Goal: Task Accomplishment & Management: Use online tool/utility

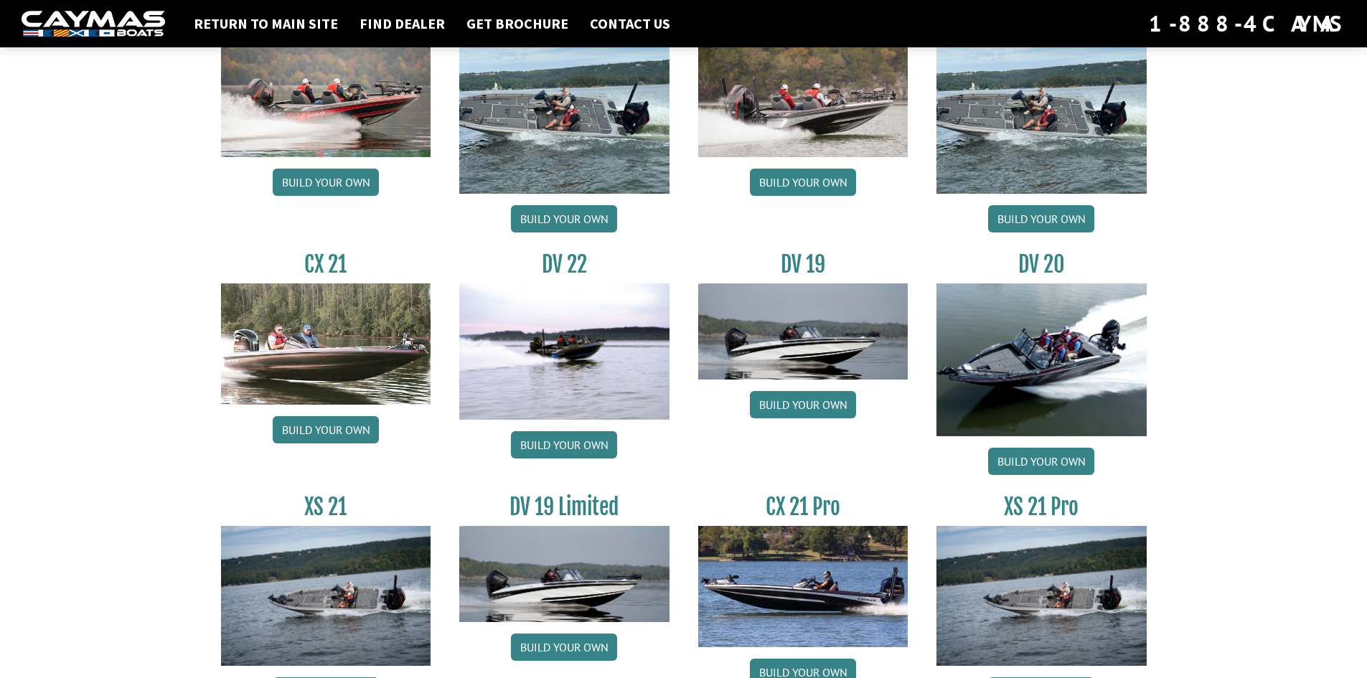
scroll to position [1603, 0]
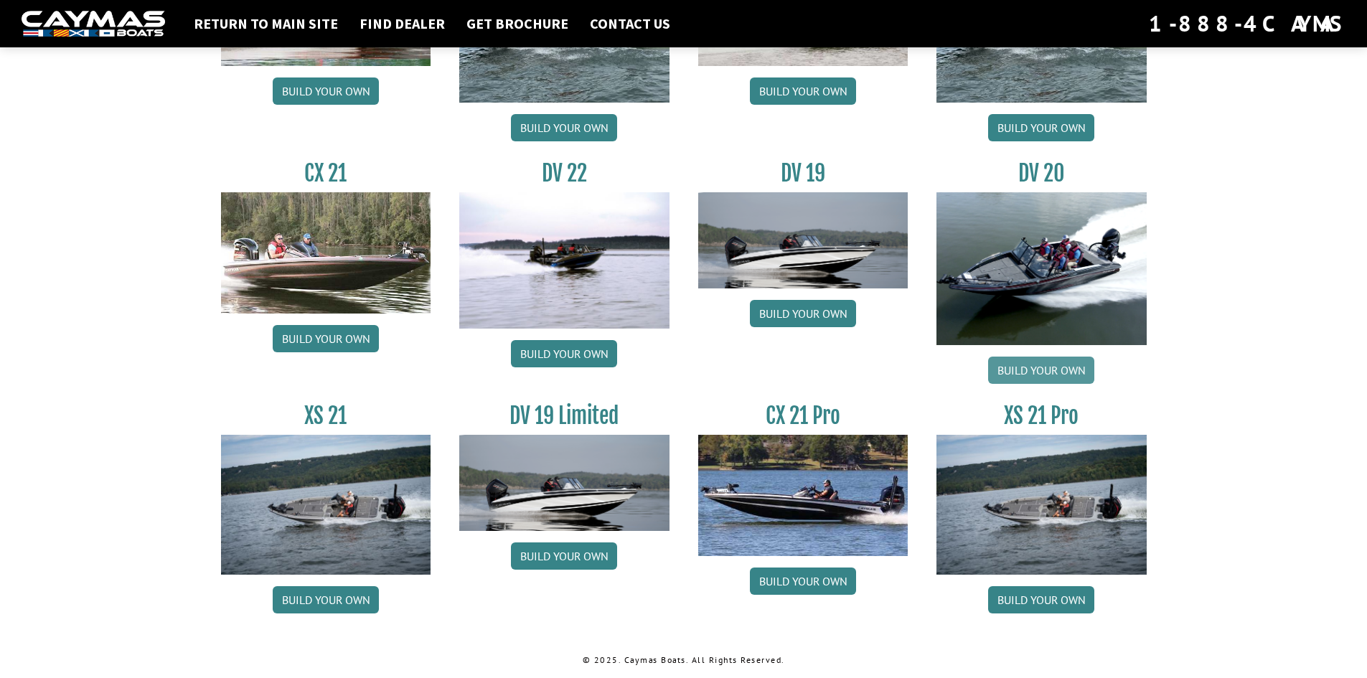
click at [1073, 366] on link "Build your own" at bounding box center [1041, 370] width 106 height 27
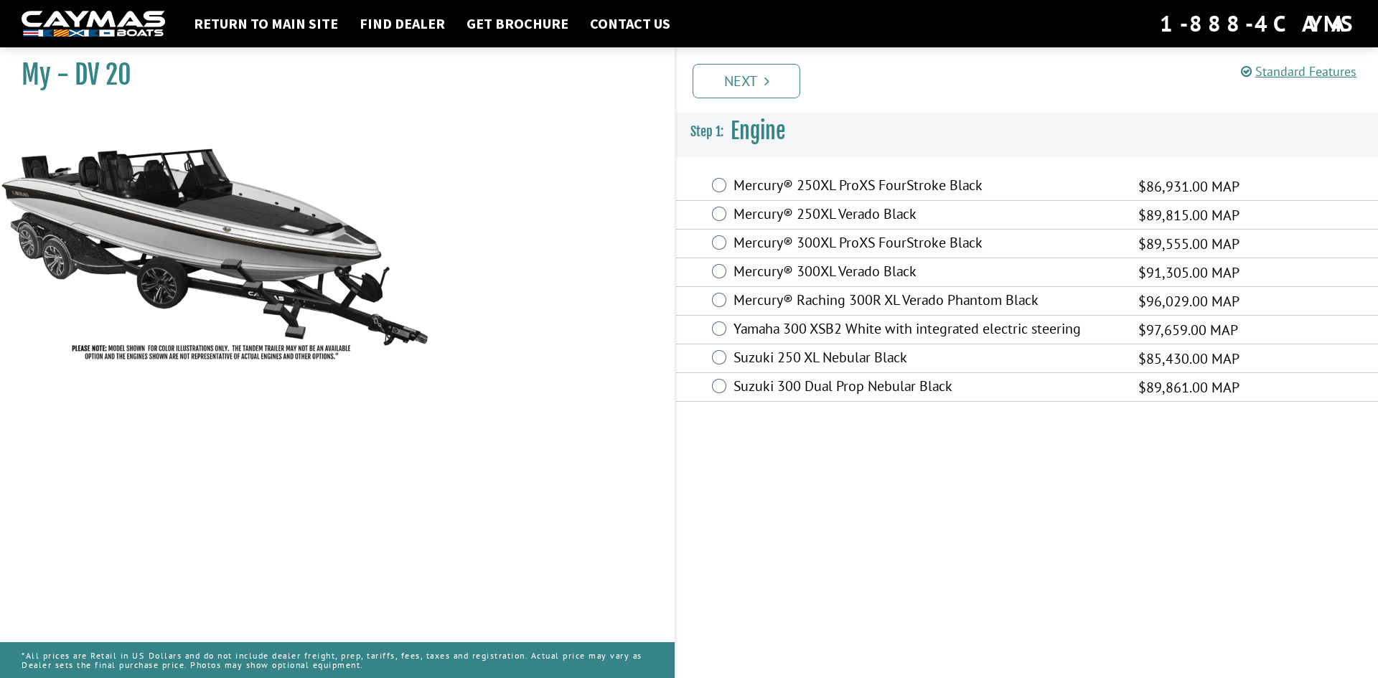
click at [870, 272] on label "Mercury® 300XL Verado Black" at bounding box center [926, 273] width 387 height 21
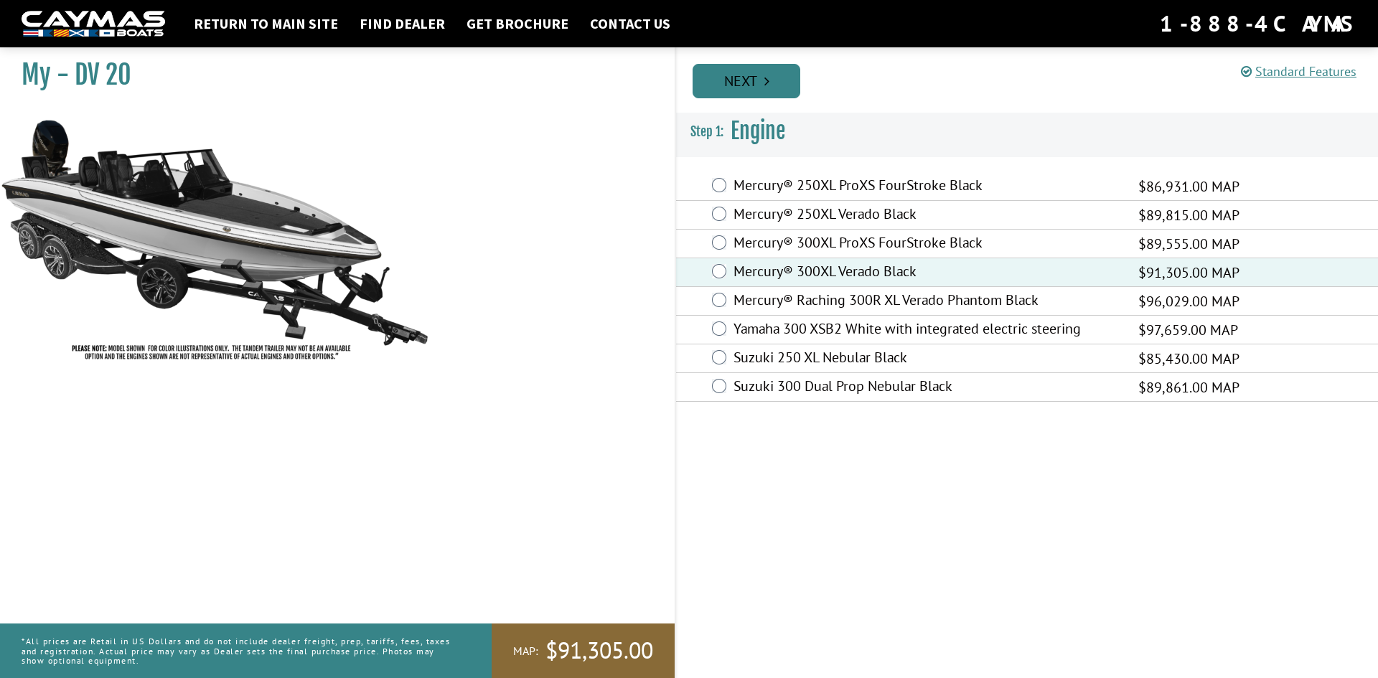
click at [754, 83] on link "Next" at bounding box center [746, 81] width 108 height 34
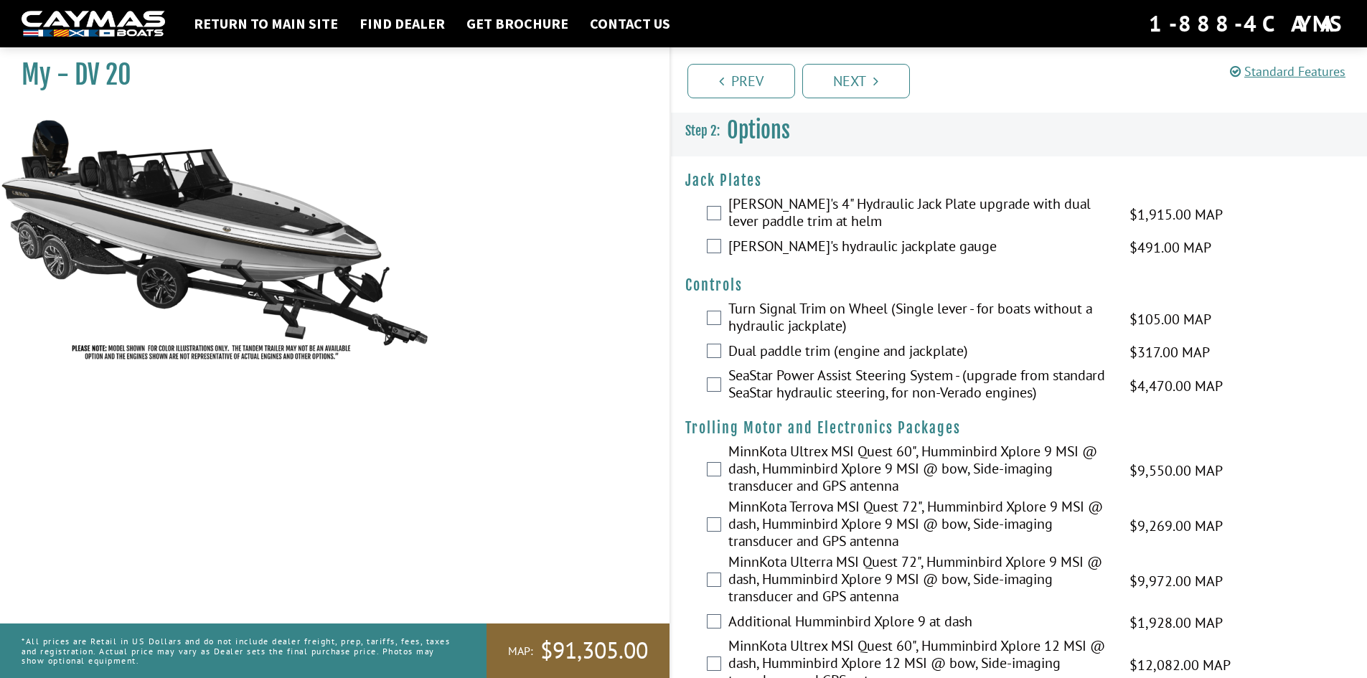
click at [768, 209] on label "[PERSON_NAME]'s 4" Hydraulic Jack Plate upgrade with dual lever paddle trim at …" at bounding box center [919, 214] width 383 height 38
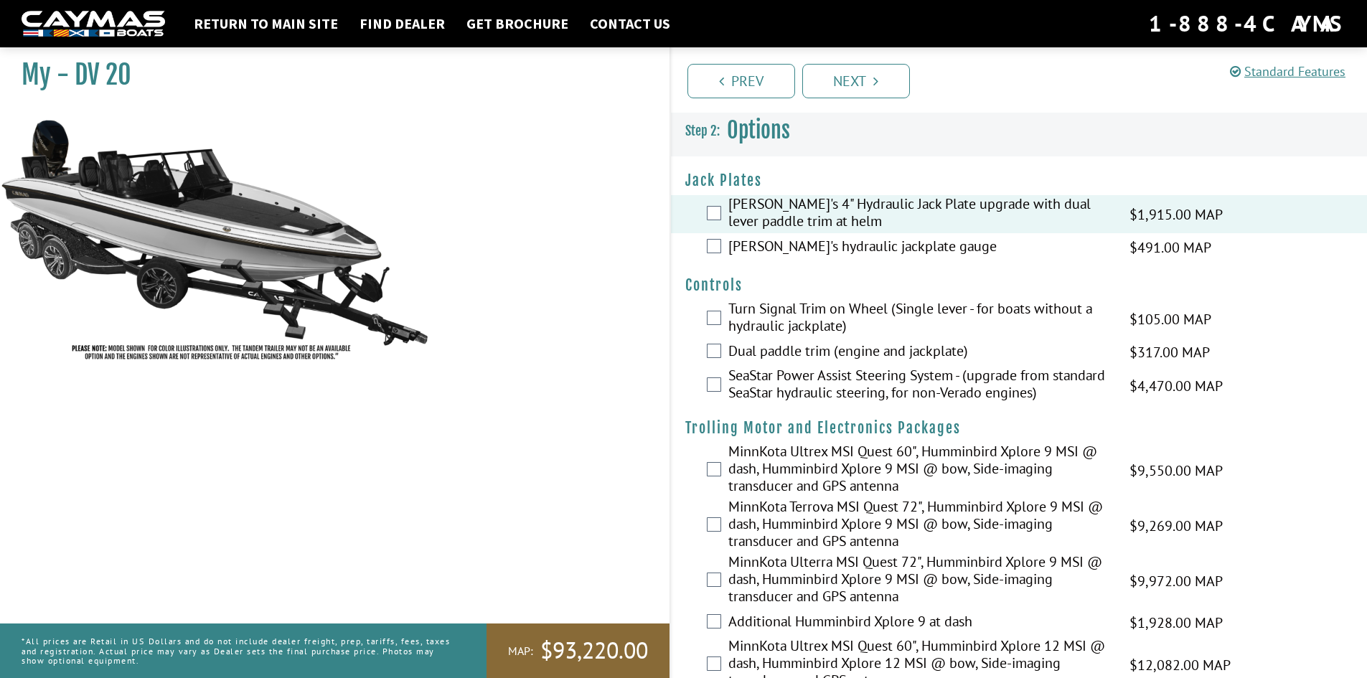
click at [784, 249] on label "[PERSON_NAME]'s hydraulic jackplate gauge" at bounding box center [919, 248] width 383 height 21
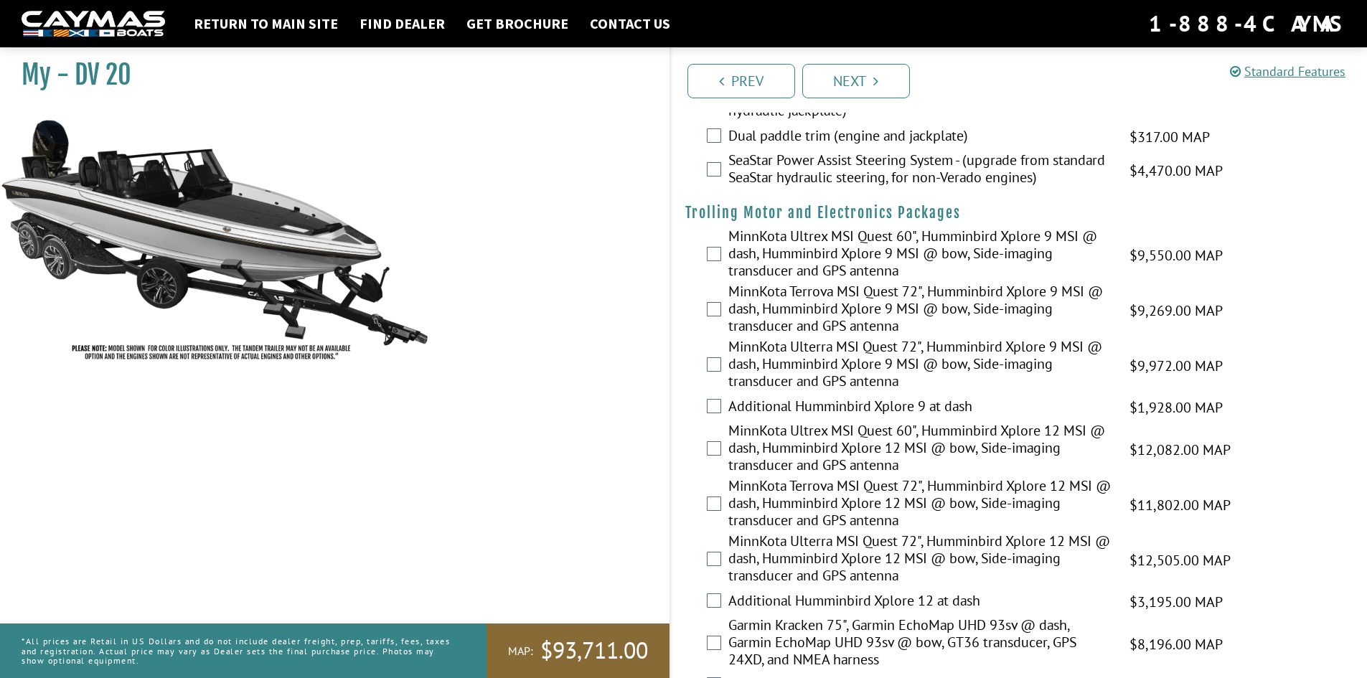
scroll to position [287, 0]
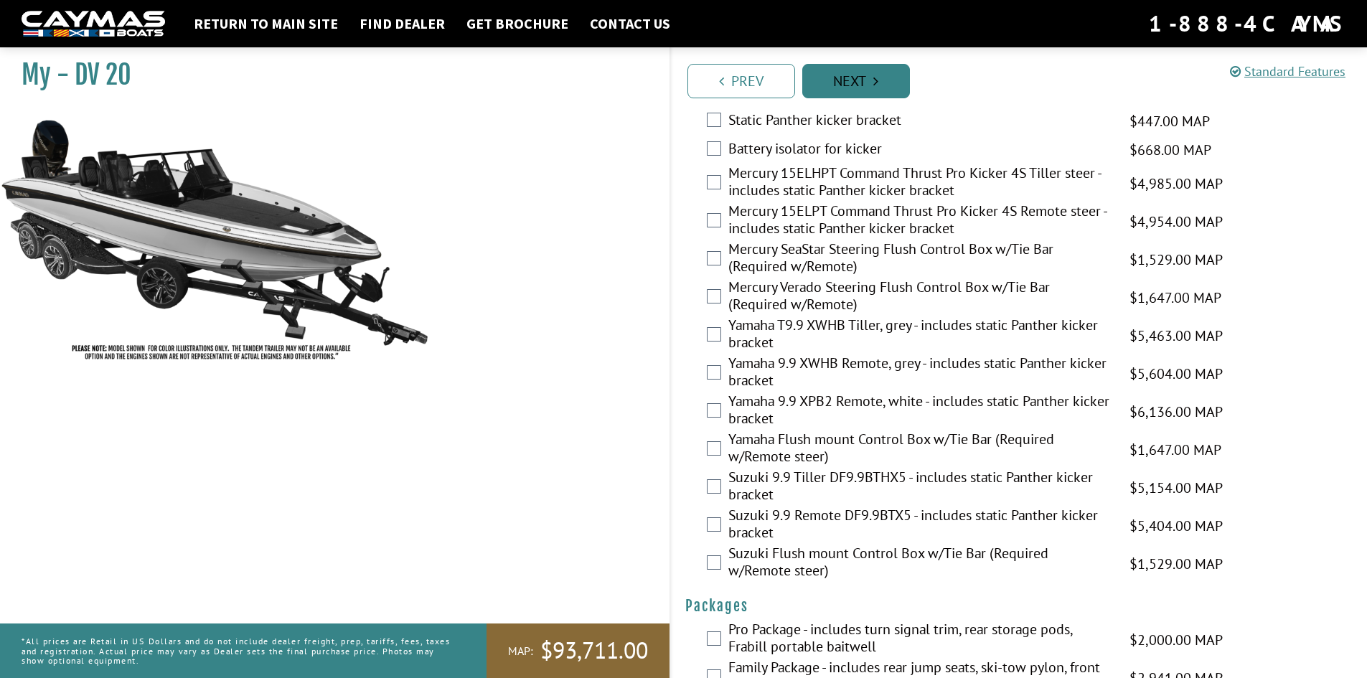
click at [873, 80] on link "Next" at bounding box center [856, 81] width 108 height 34
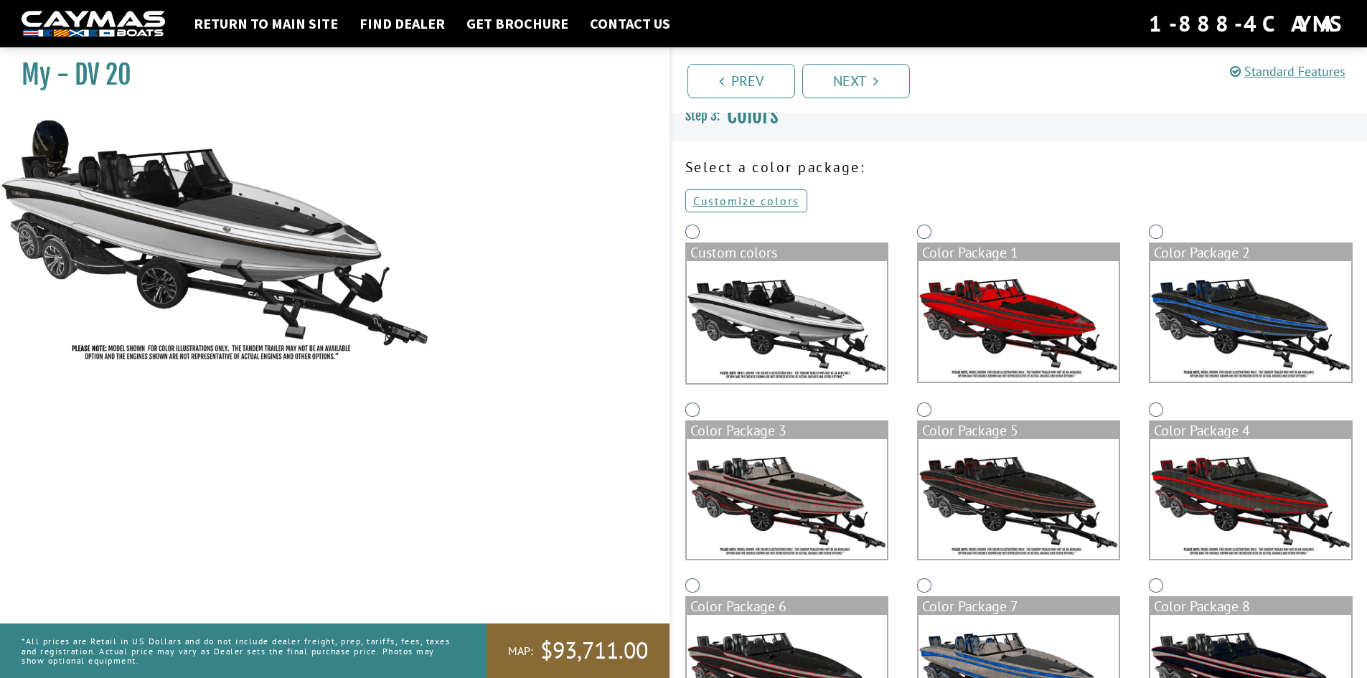
scroll to position [0, 0]
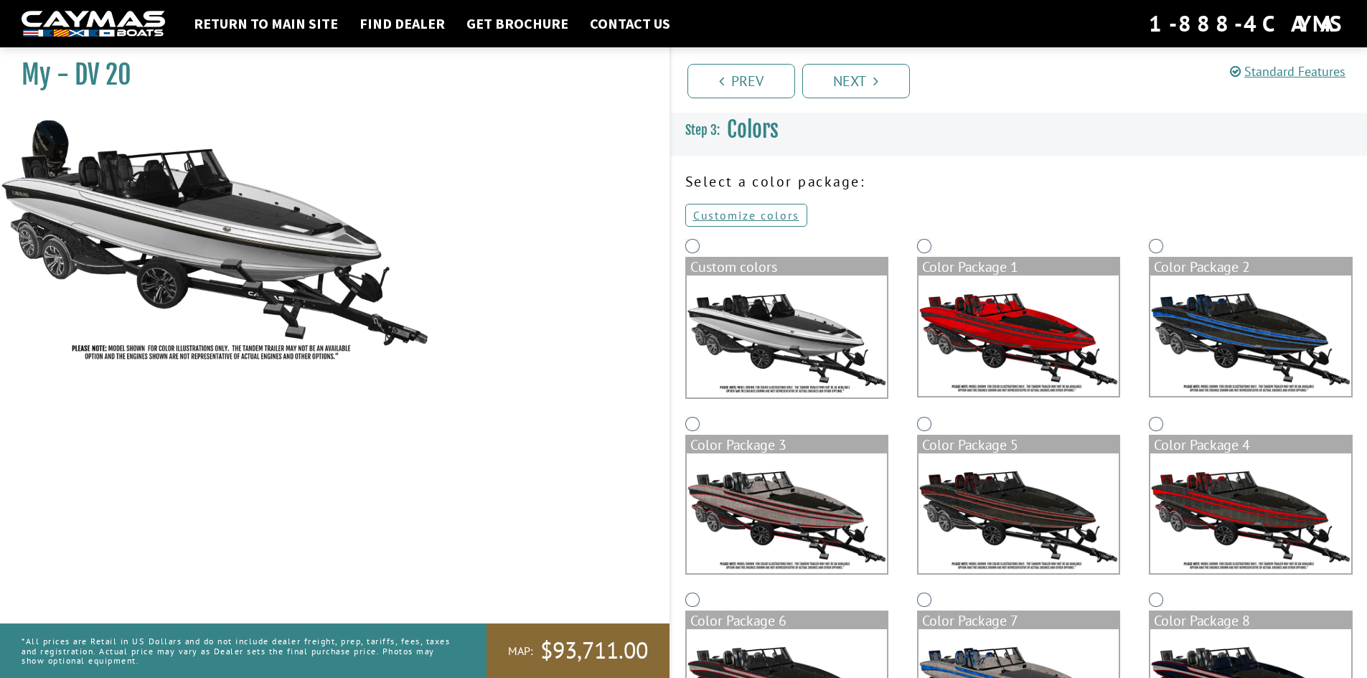
click at [1020, 312] on img at bounding box center [1019, 336] width 200 height 121
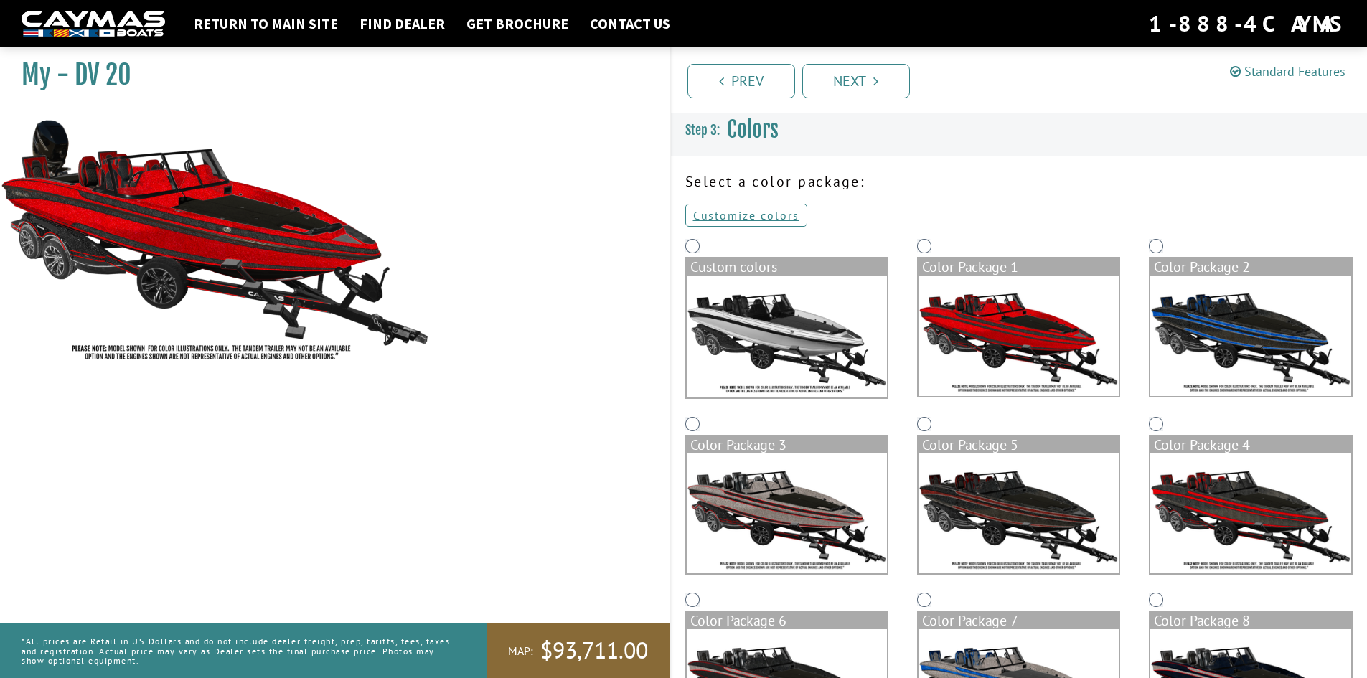
click at [725, 319] on img at bounding box center [787, 337] width 200 height 122
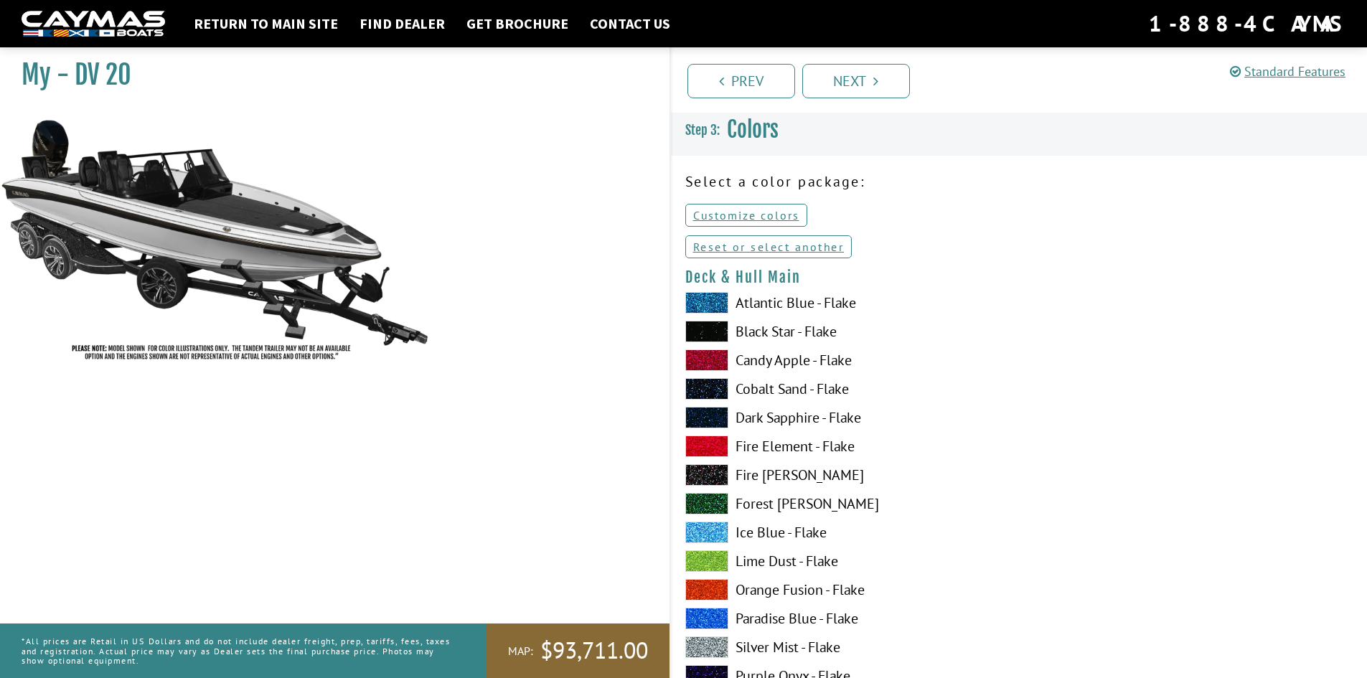
click at [708, 304] on span at bounding box center [706, 303] width 43 height 22
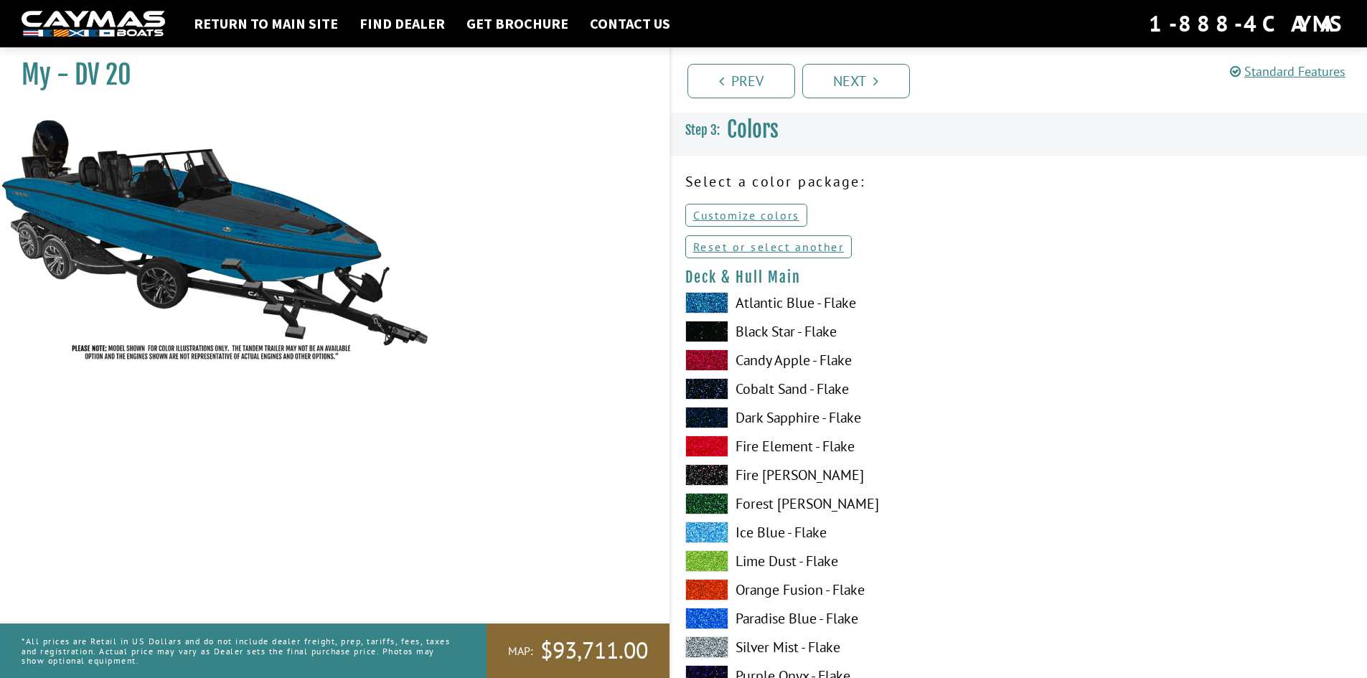
click at [711, 326] on span at bounding box center [706, 332] width 43 height 22
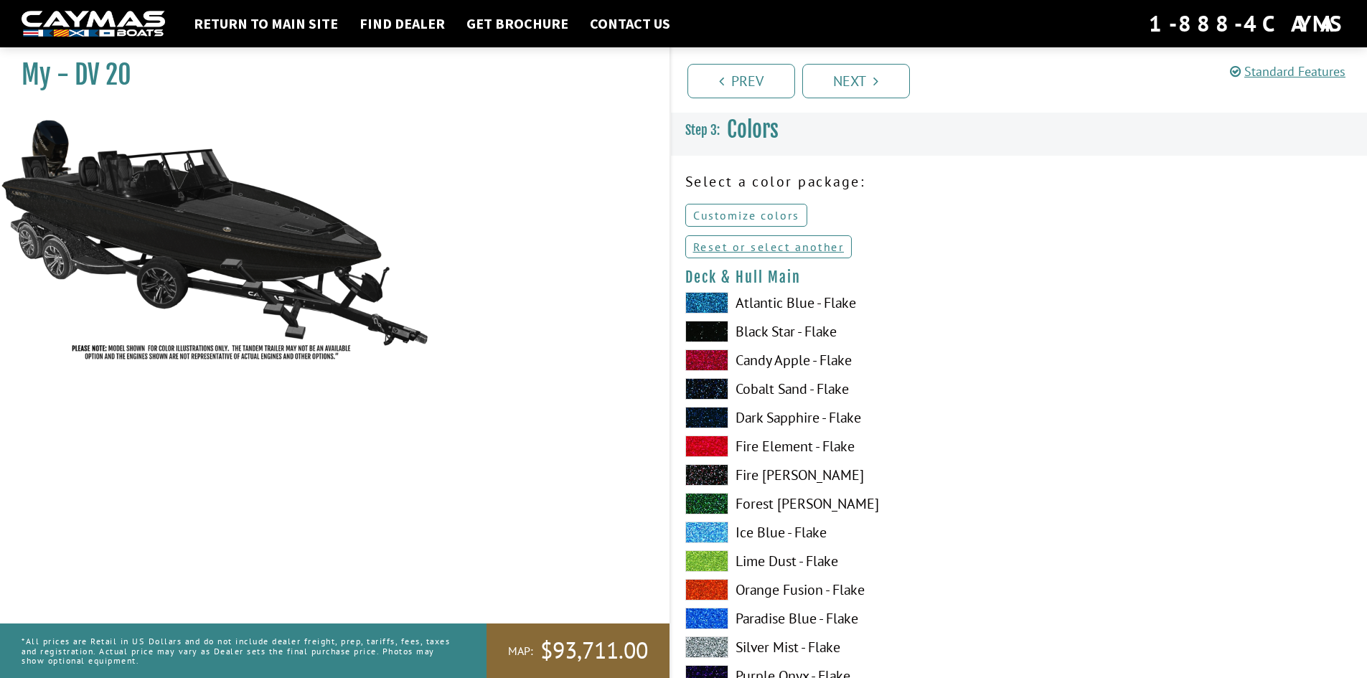
click at [773, 220] on link "Customize colors" at bounding box center [746, 215] width 122 height 23
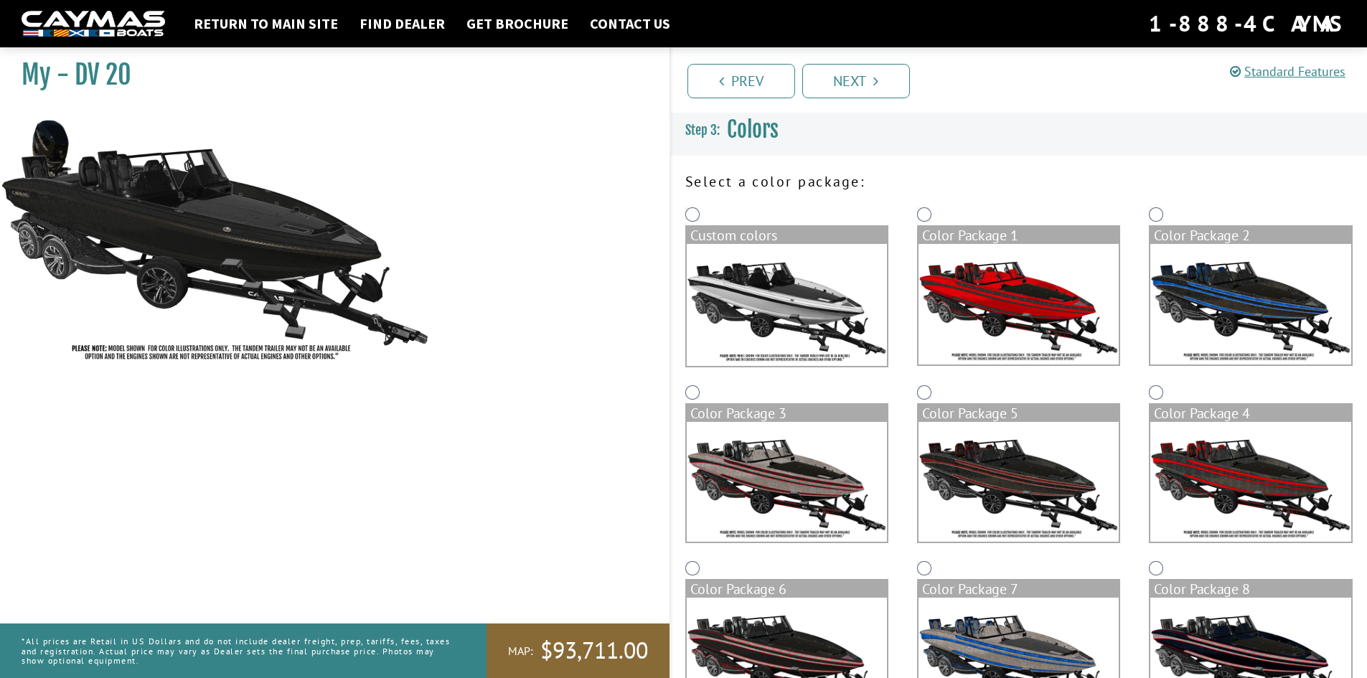
click at [723, 238] on div "Custom colors" at bounding box center [787, 235] width 200 height 17
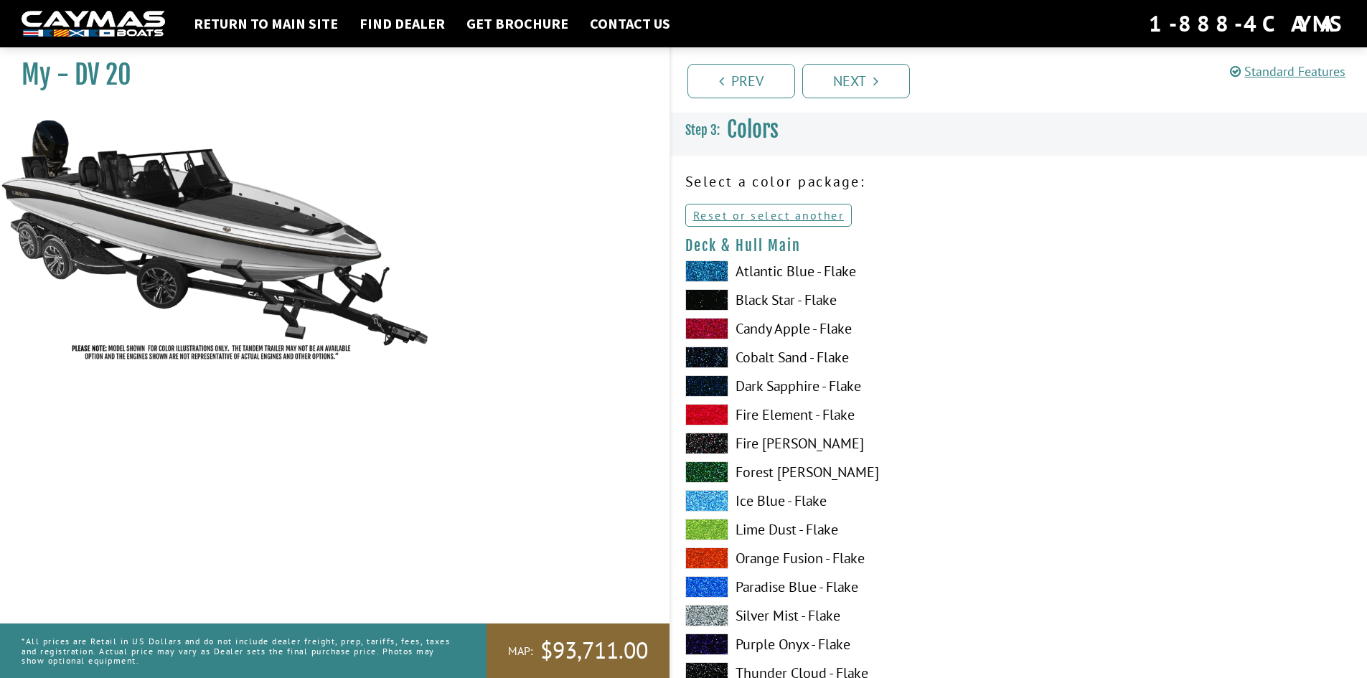
click at [730, 531] on label "Lime Dust - Flake" at bounding box center [844, 530] width 319 height 22
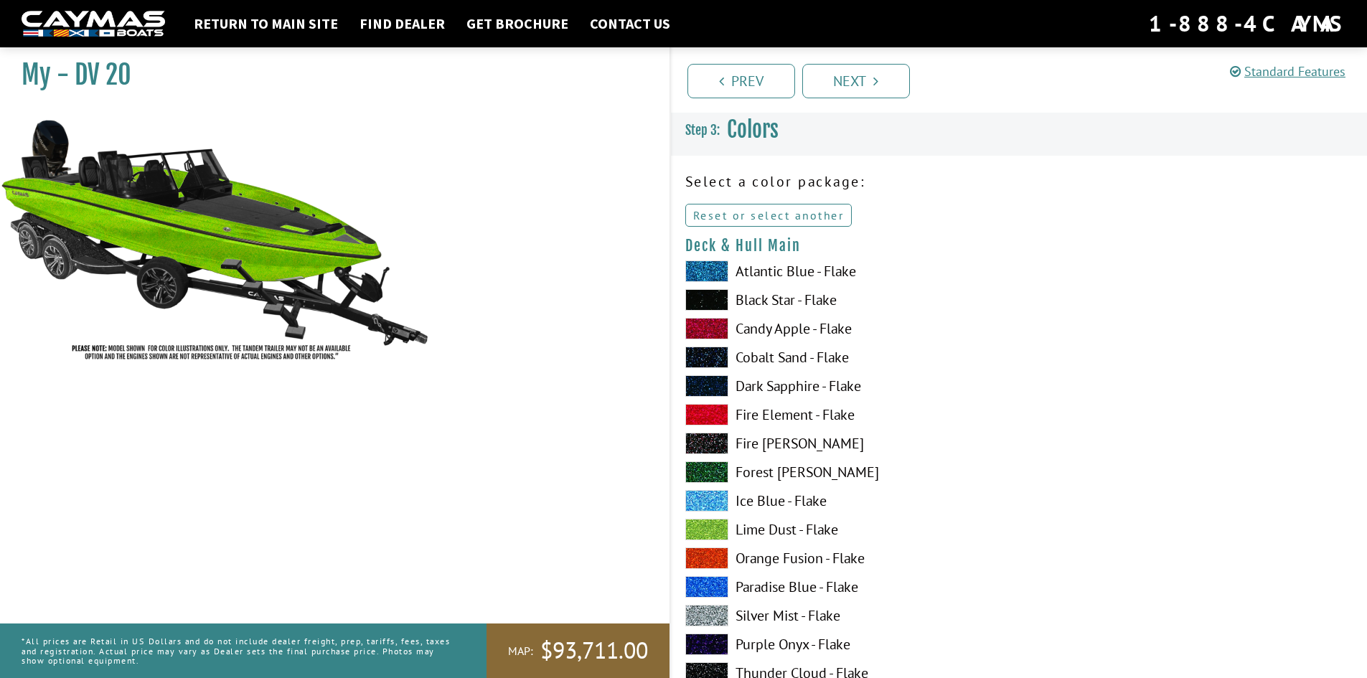
click at [735, 210] on link "Reset or select another" at bounding box center [768, 215] width 167 height 23
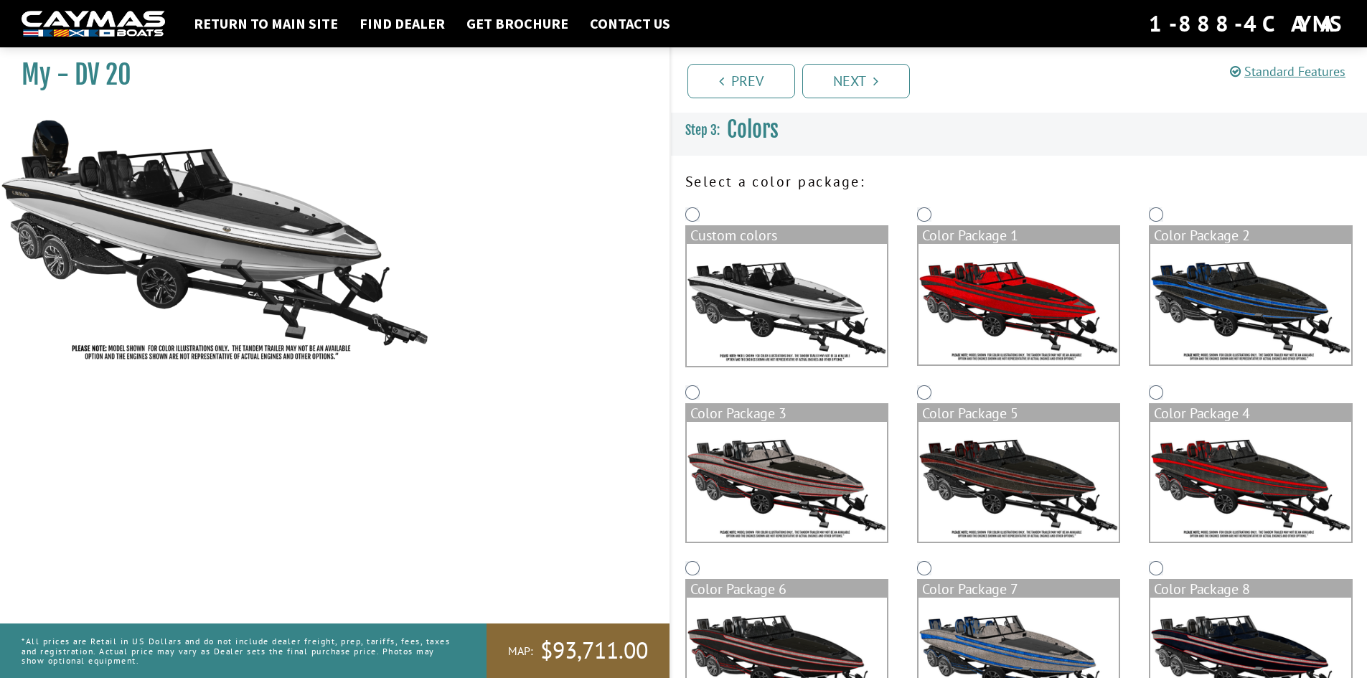
click at [801, 278] on img at bounding box center [787, 305] width 200 height 122
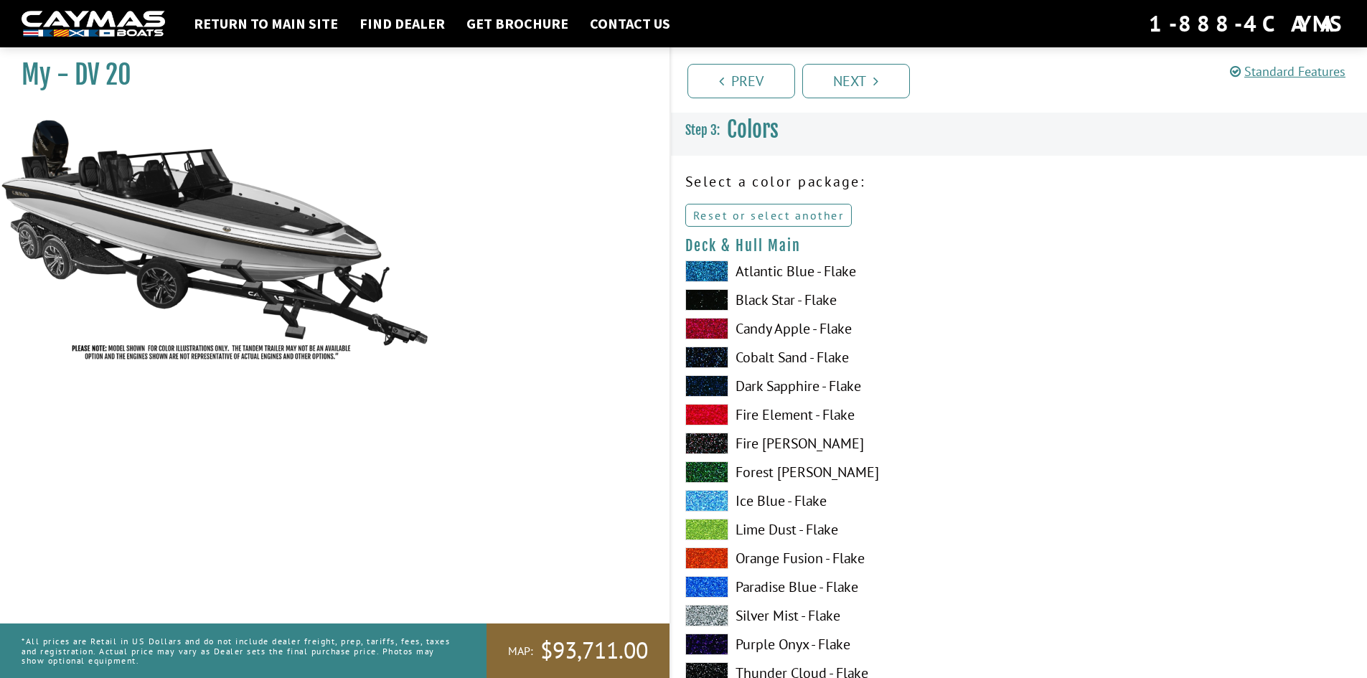
click at [755, 212] on link "Reset or select another" at bounding box center [768, 215] width 167 height 23
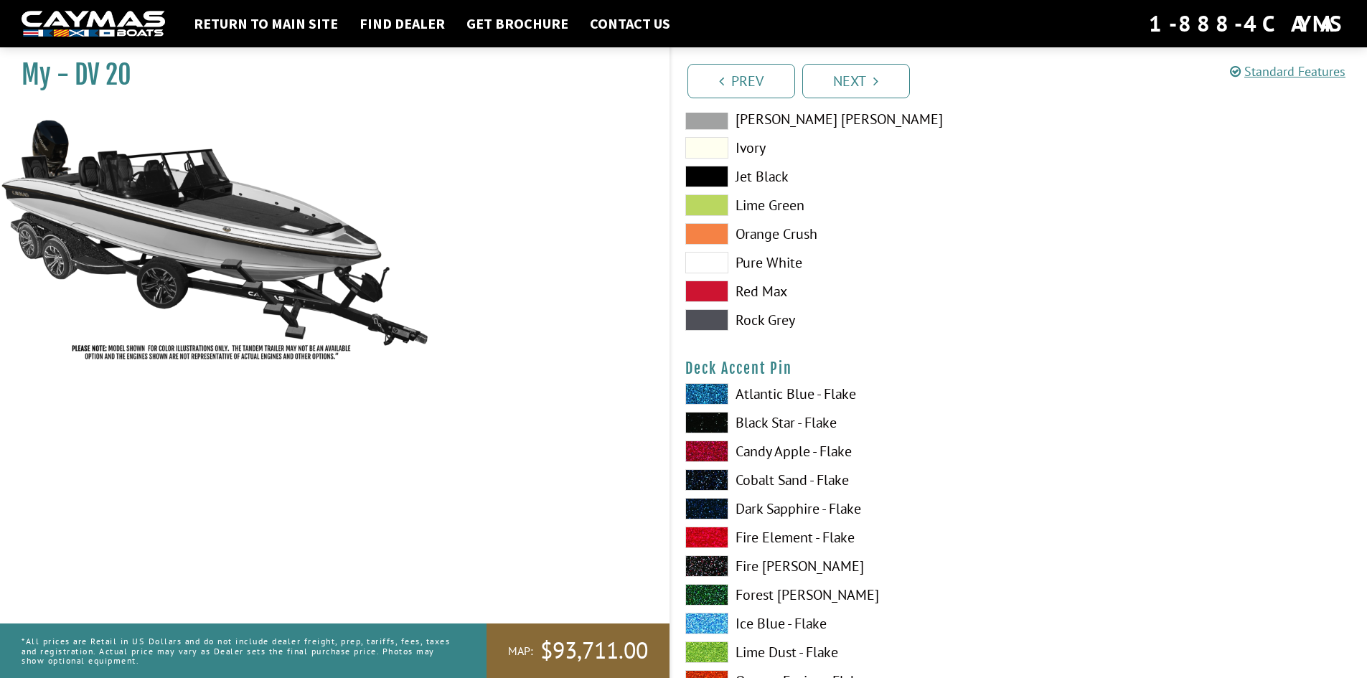
scroll to position [1651, 0]
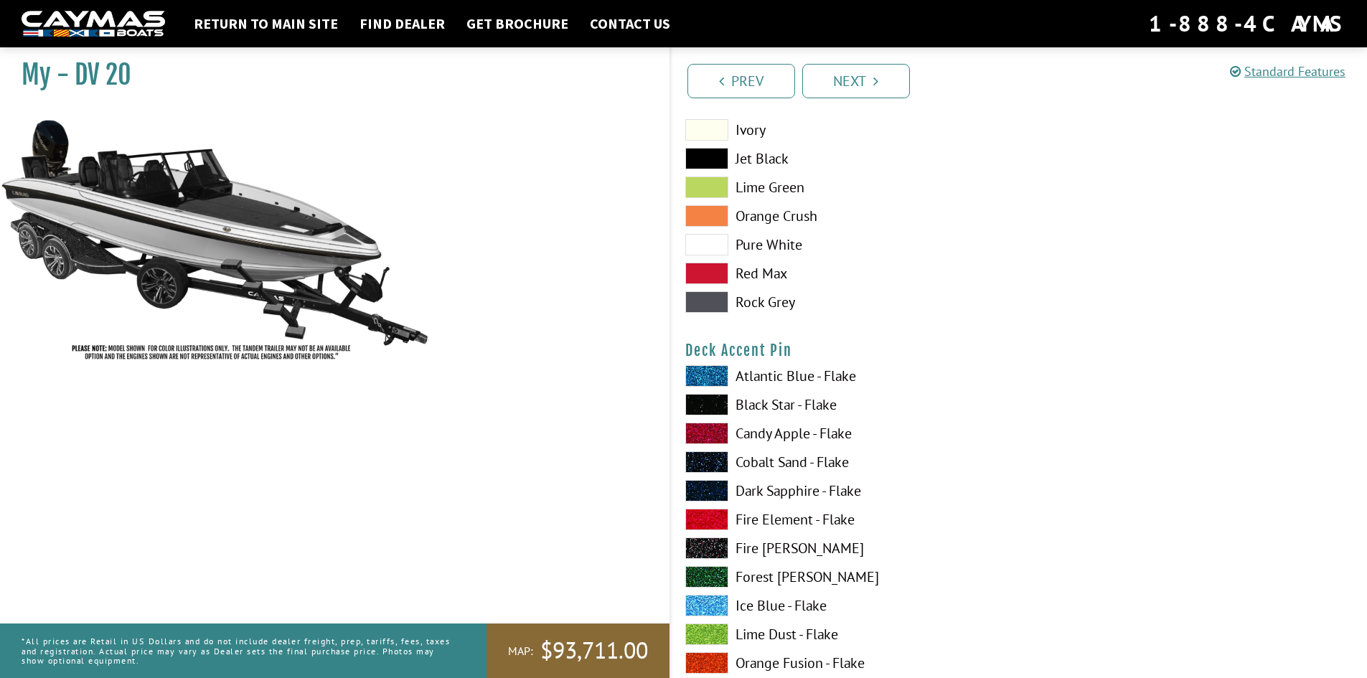
click at [789, 240] on label "Pure White" at bounding box center [844, 245] width 319 height 22
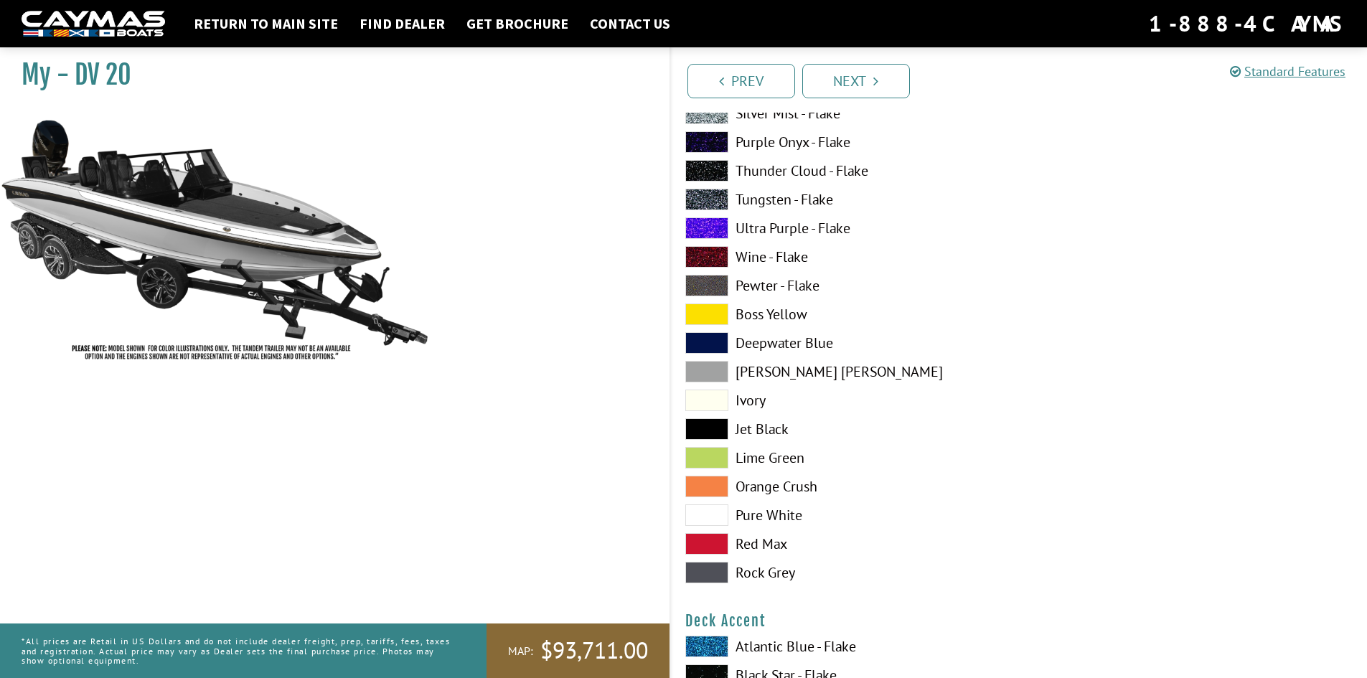
scroll to position [861, 0]
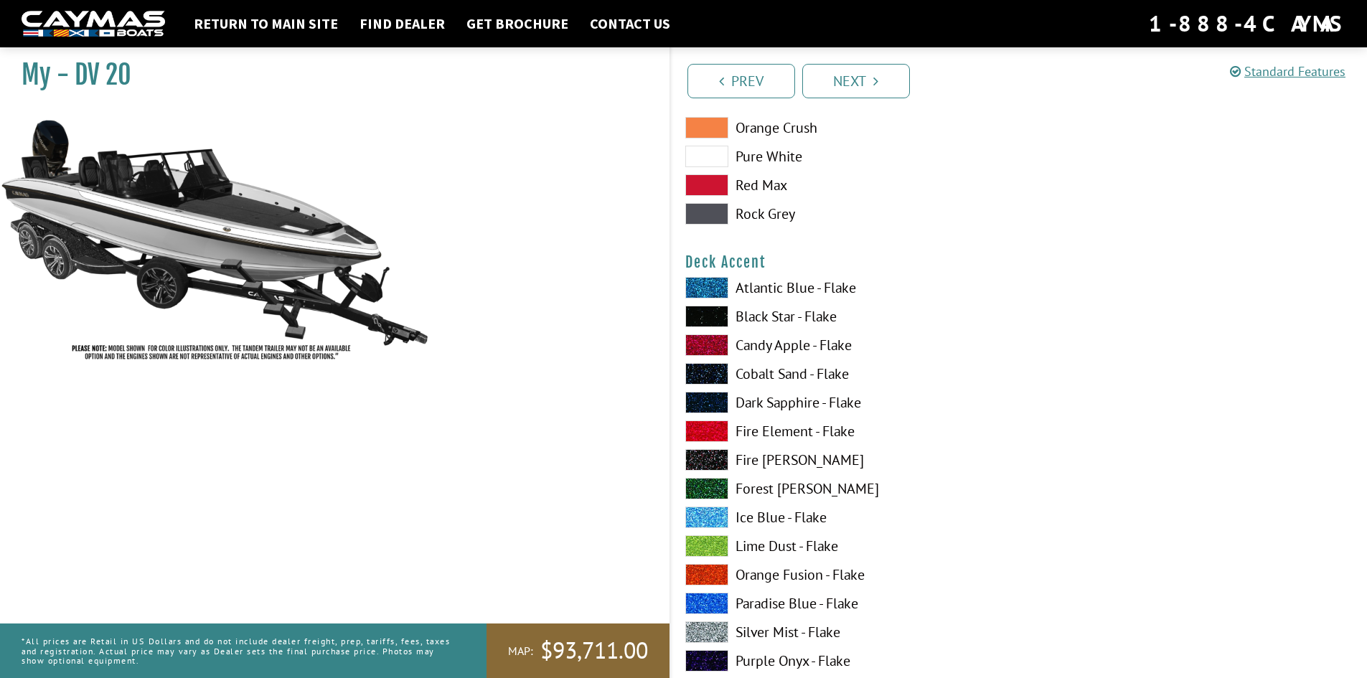
click at [761, 345] on label "Candy Apple - Flake" at bounding box center [844, 345] width 319 height 22
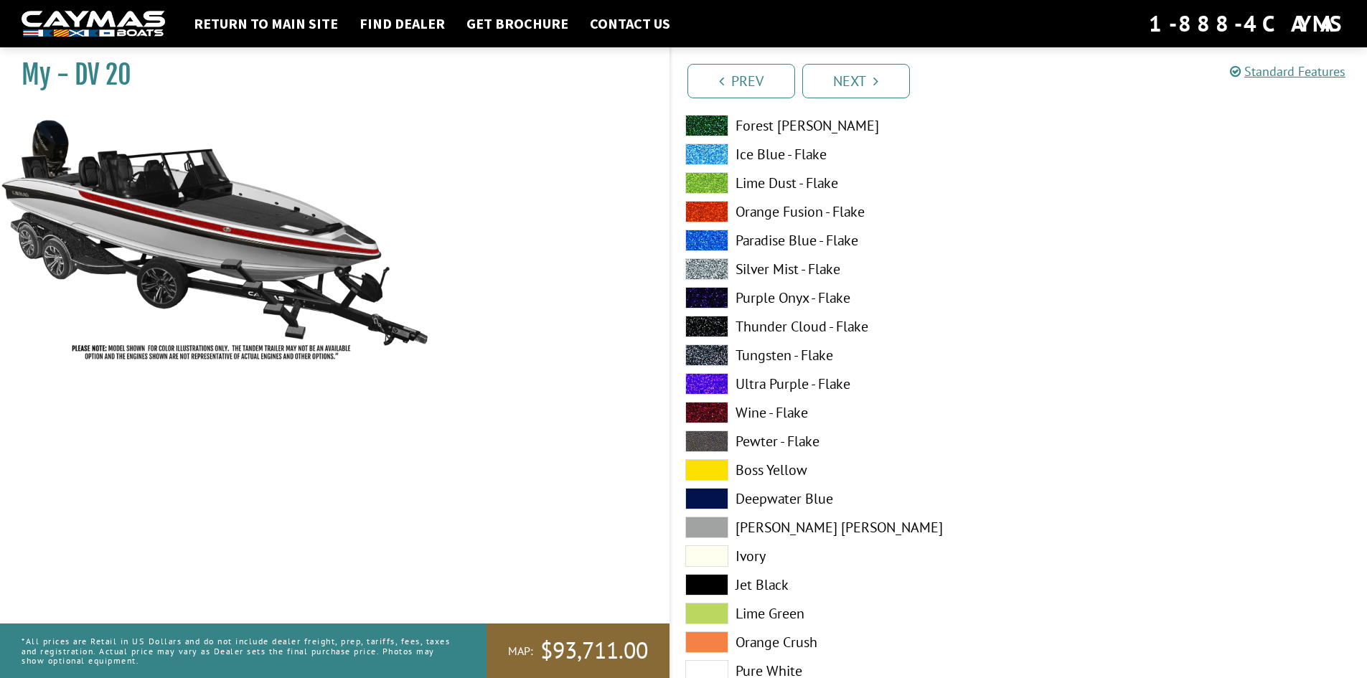
scroll to position [1363, 0]
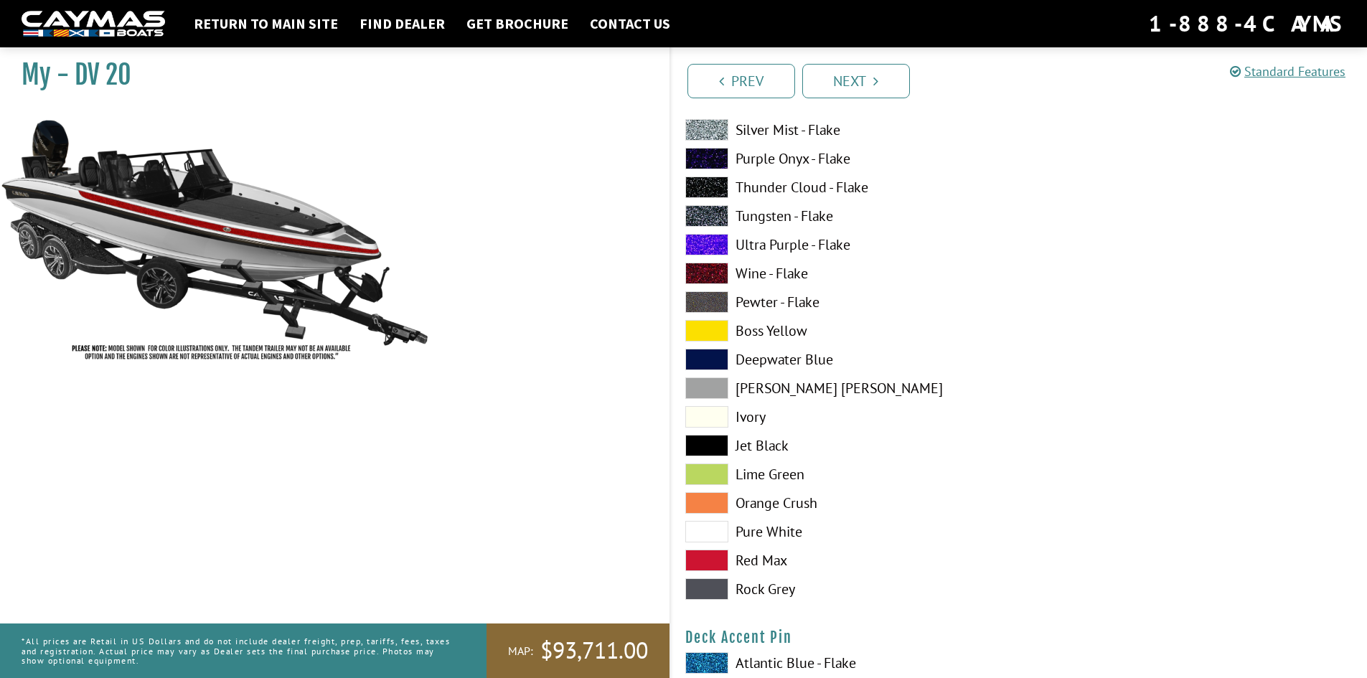
click at [709, 528] on span at bounding box center [706, 532] width 43 height 22
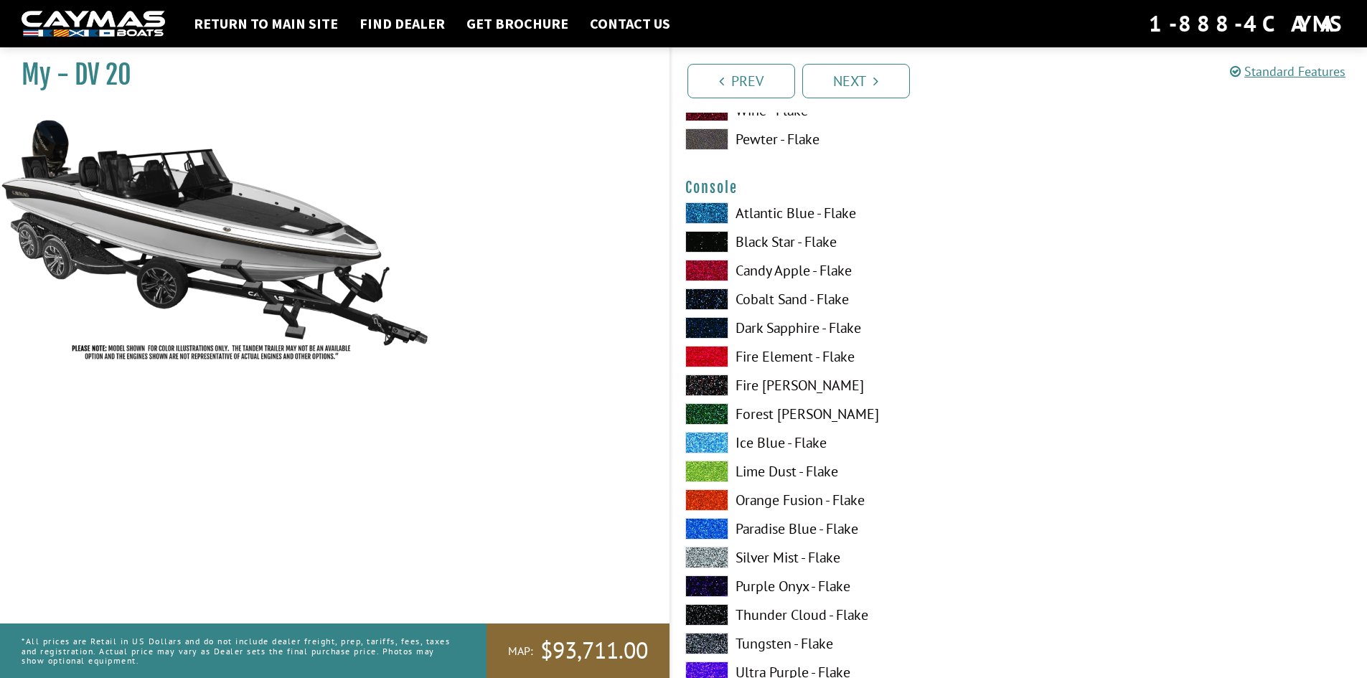
scroll to position [2440, 0]
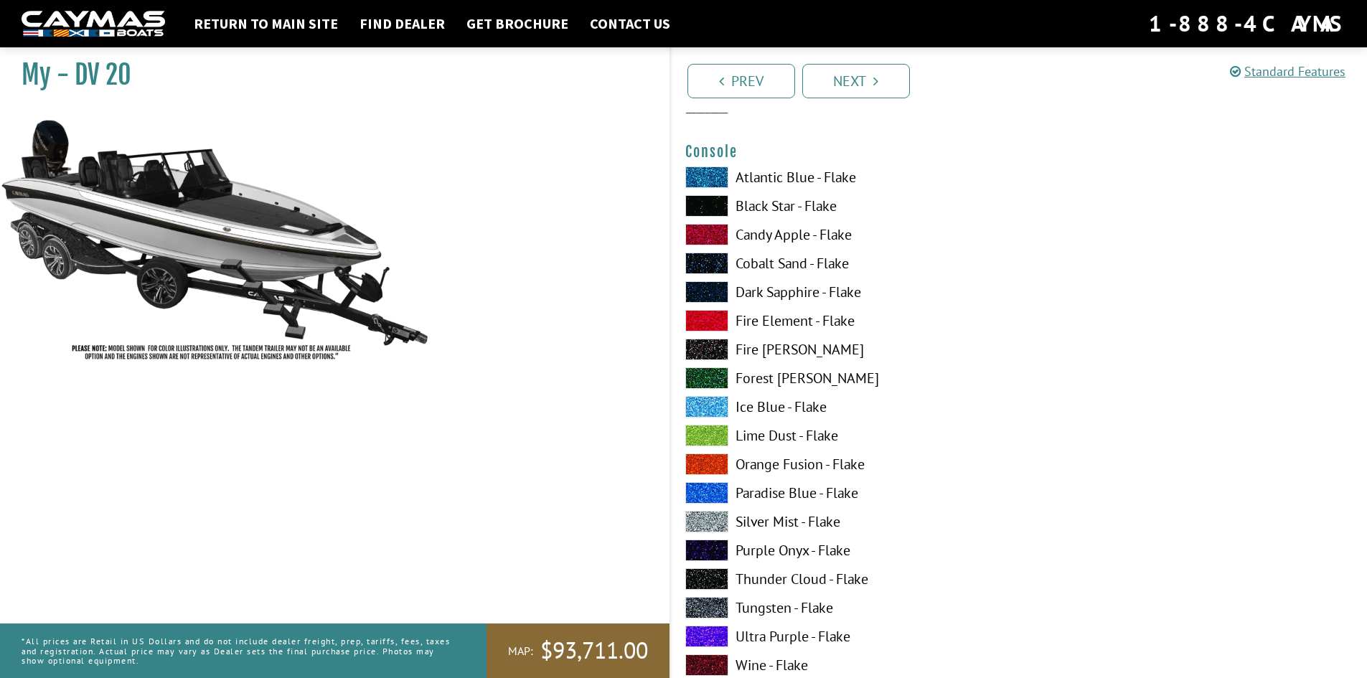
click at [720, 324] on span at bounding box center [706, 321] width 43 height 22
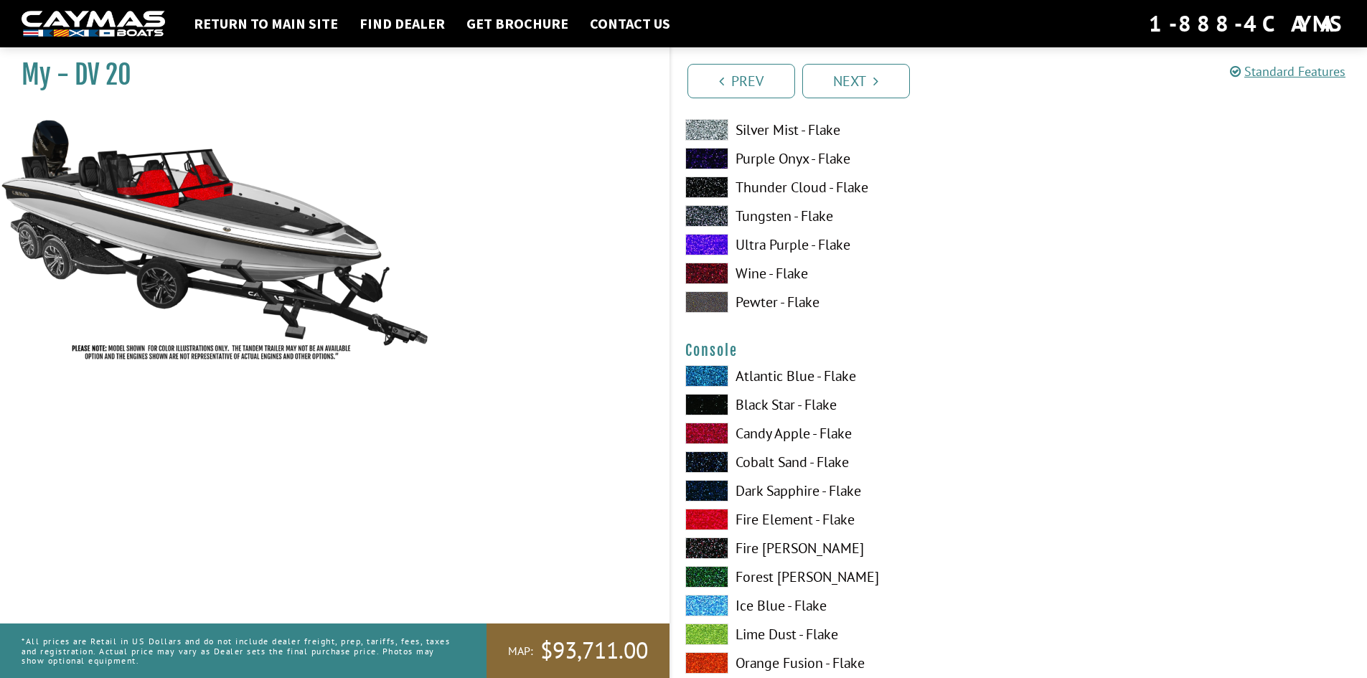
scroll to position [2225, 0]
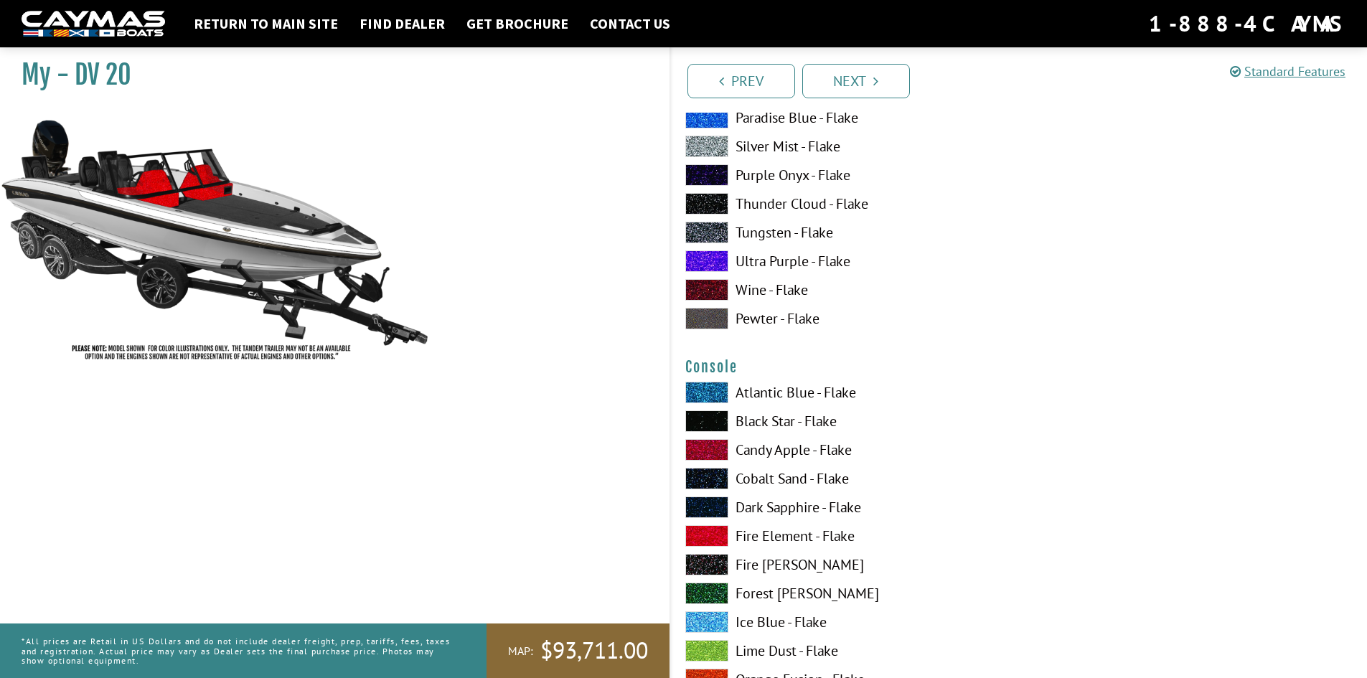
click at [718, 416] on span at bounding box center [706, 421] width 43 height 22
click at [719, 481] on span at bounding box center [706, 479] width 43 height 22
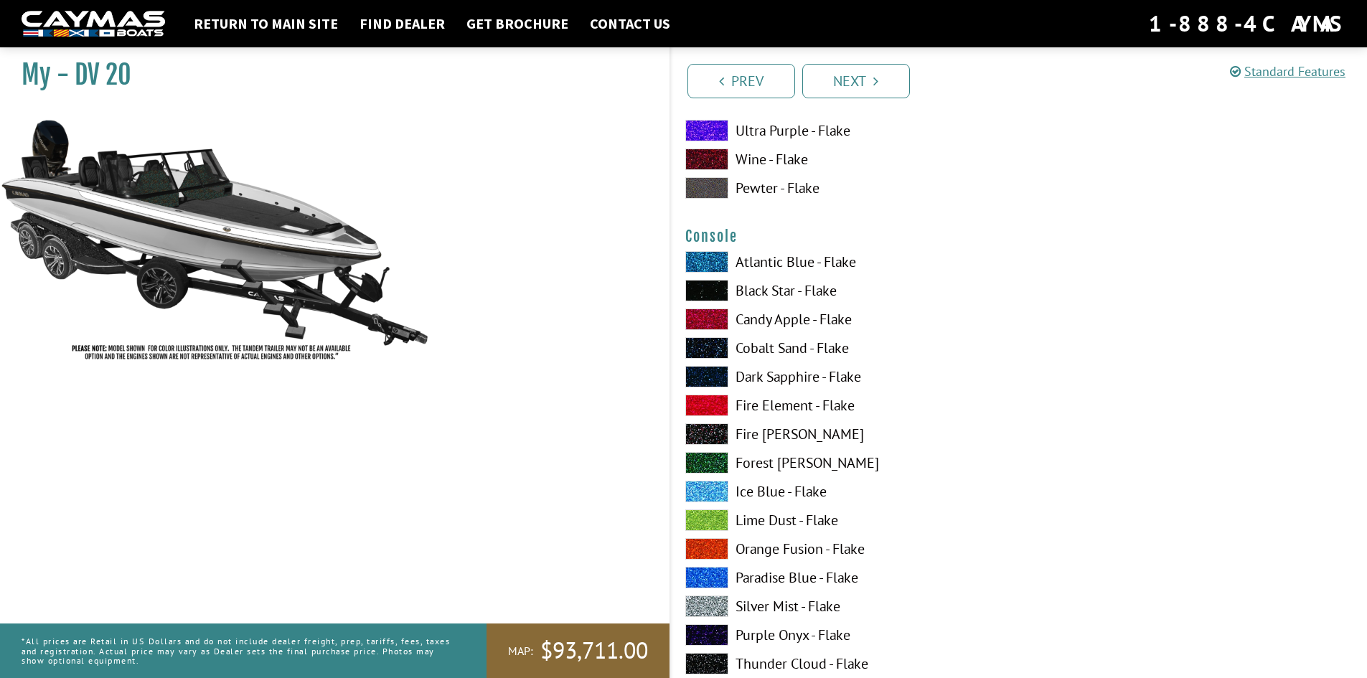
scroll to position [2583, 0]
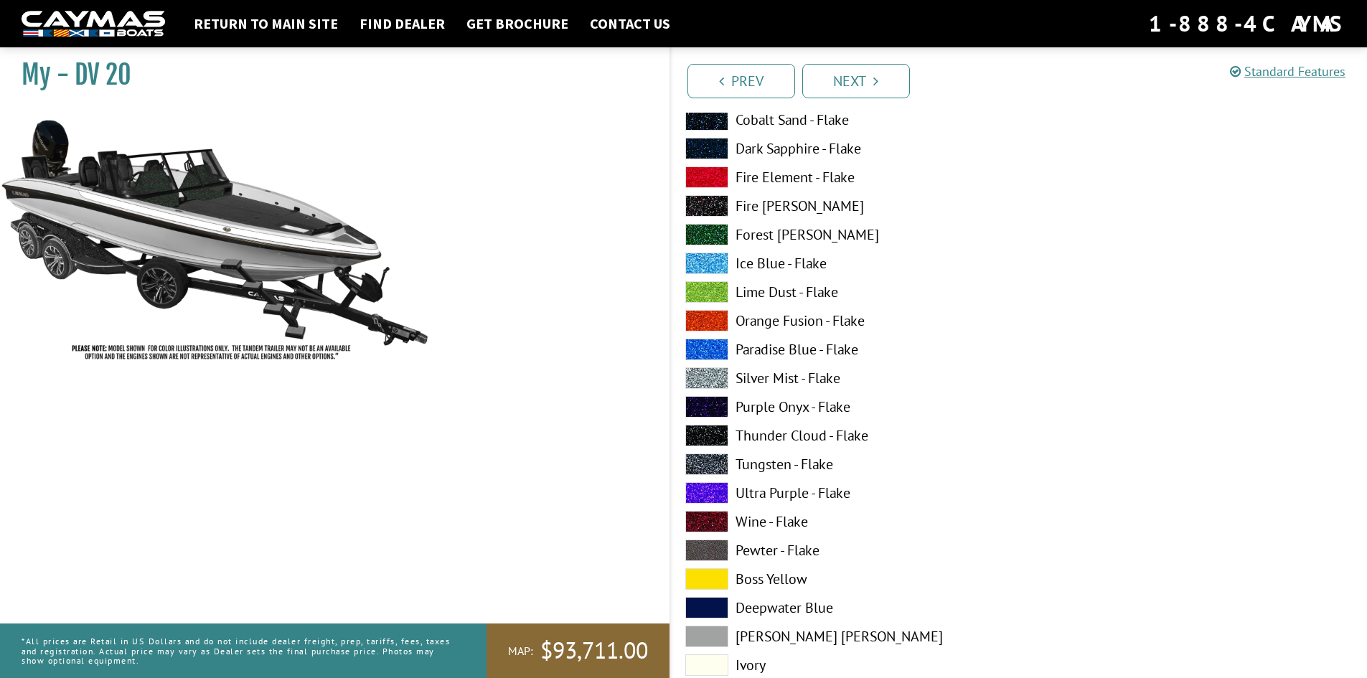
click at [715, 367] on span at bounding box center [706, 378] width 43 height 22
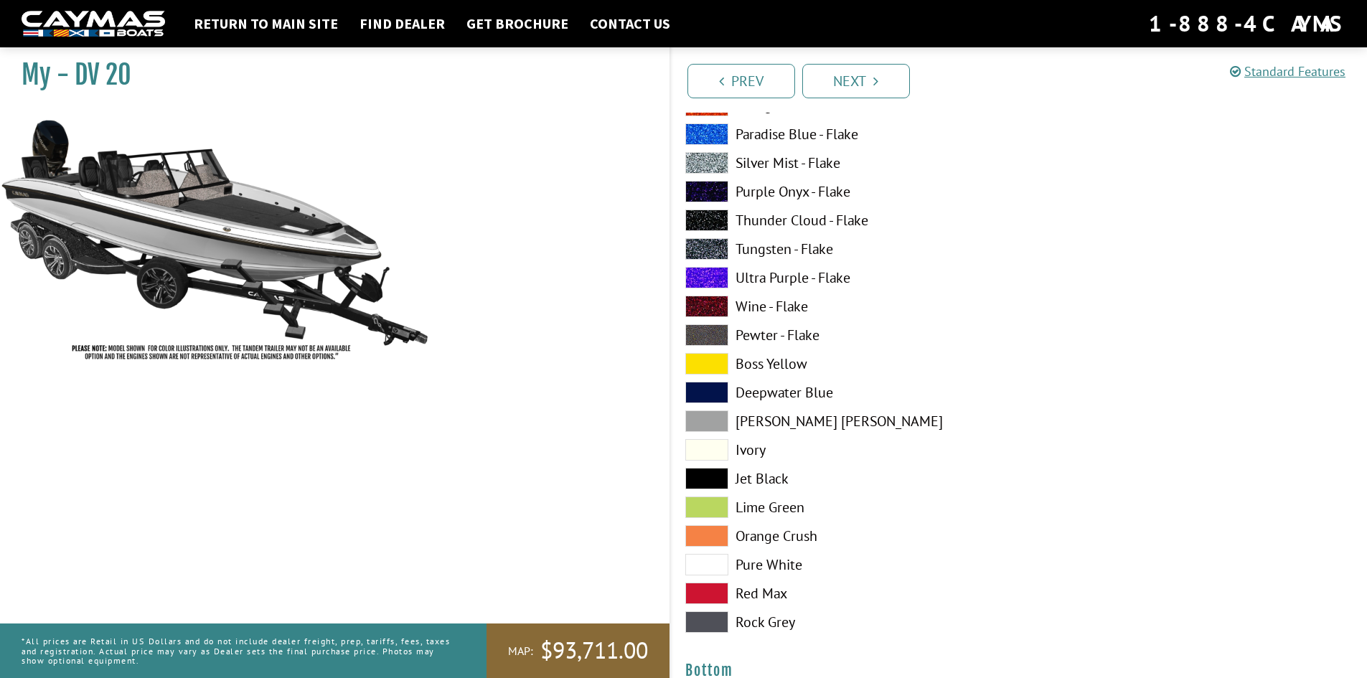
scroll to position [2870, 0]
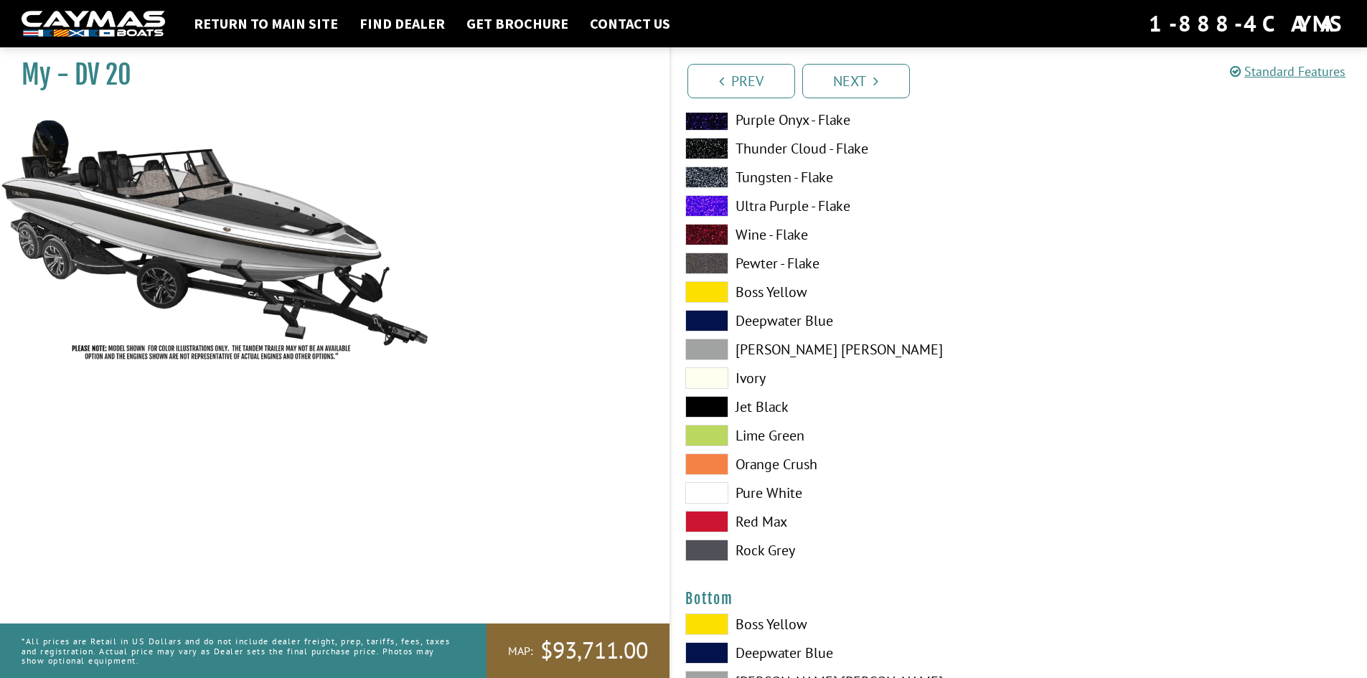
click at [726, 489] on span at bounding box center [706, 493] width 43 height 22
click at [719, 404] on span at bounding box center [706, 407] width 43 height 22
click at [723, 494] on span at bounding box center [706, 493] width 43 height 22
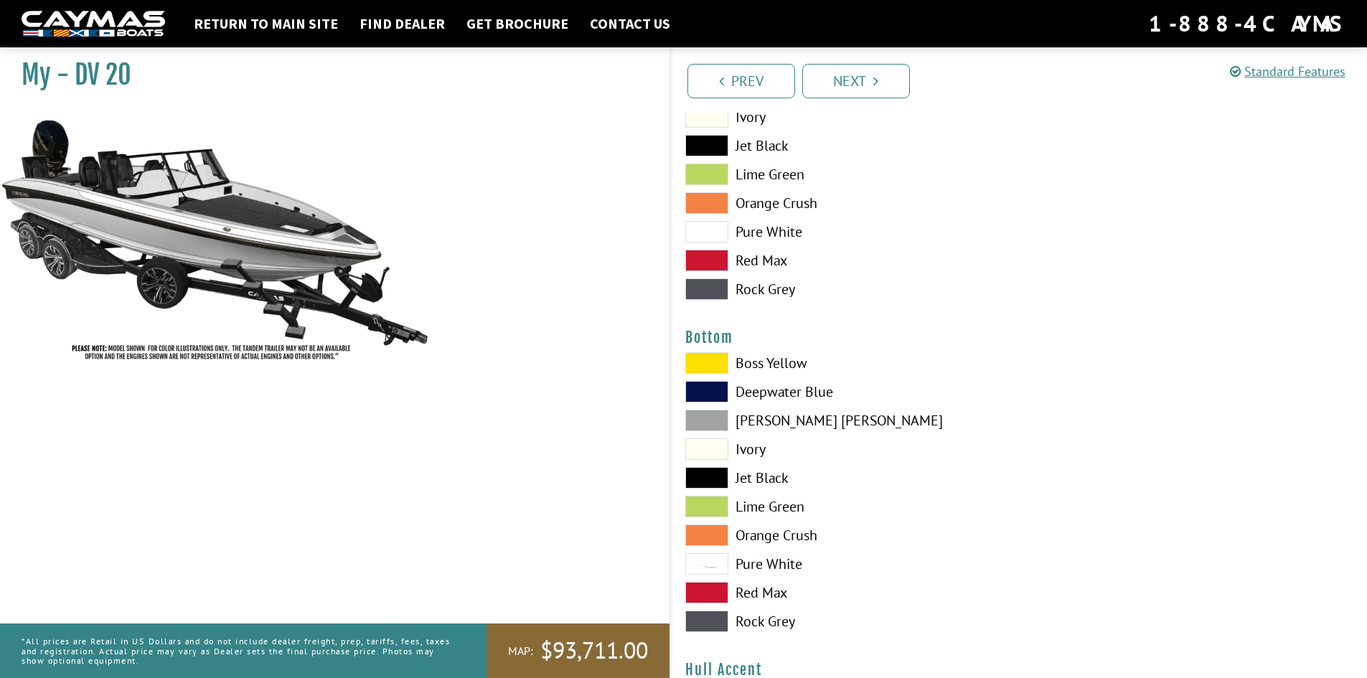
scroll to position [3158, 0]
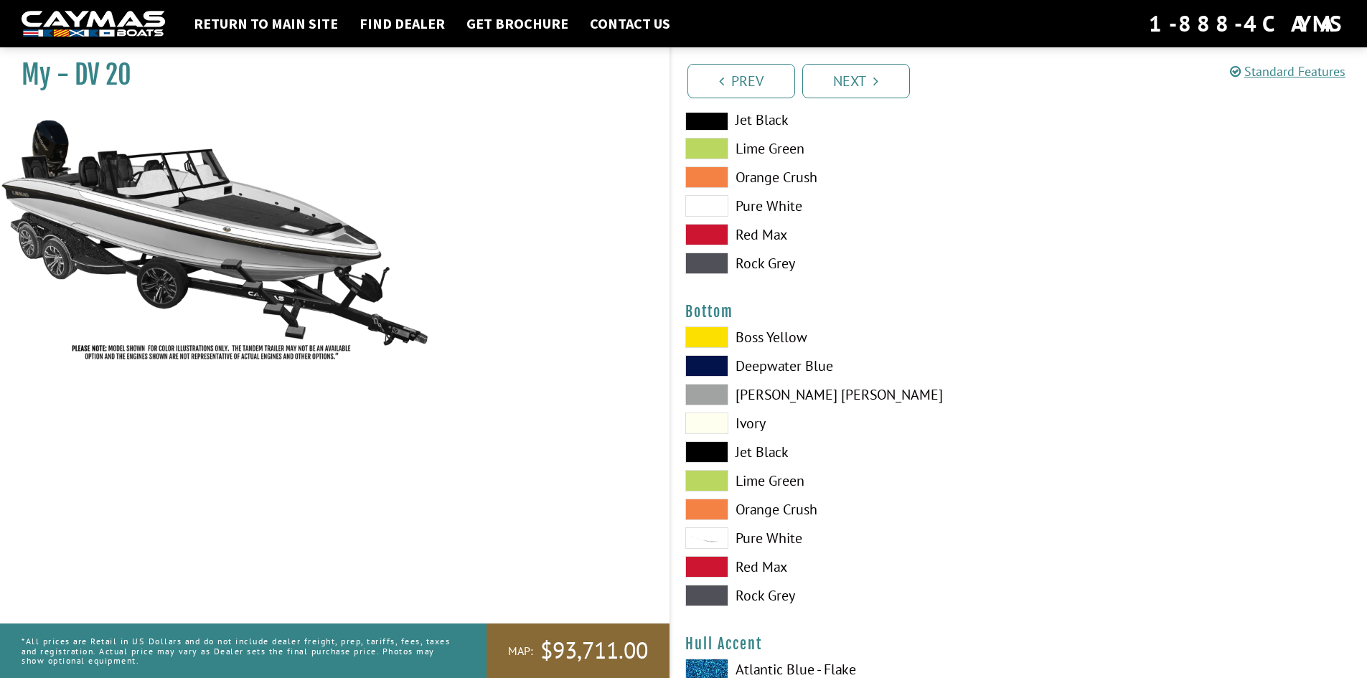
click at [727, 334] on span at bounding box center [706, 338] width 43 height 22
click at [723, 457] on span at bounding box center [706, 452] width 43 height 22
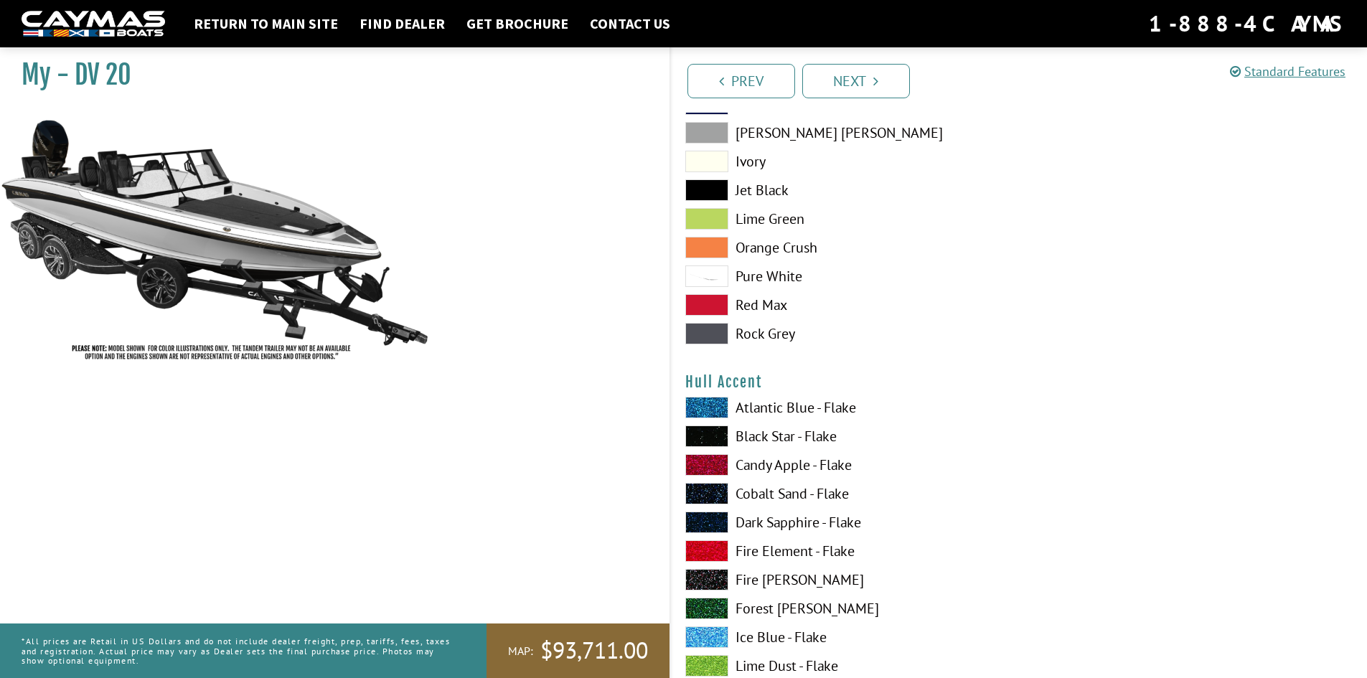
scroll to position [3445, 0]
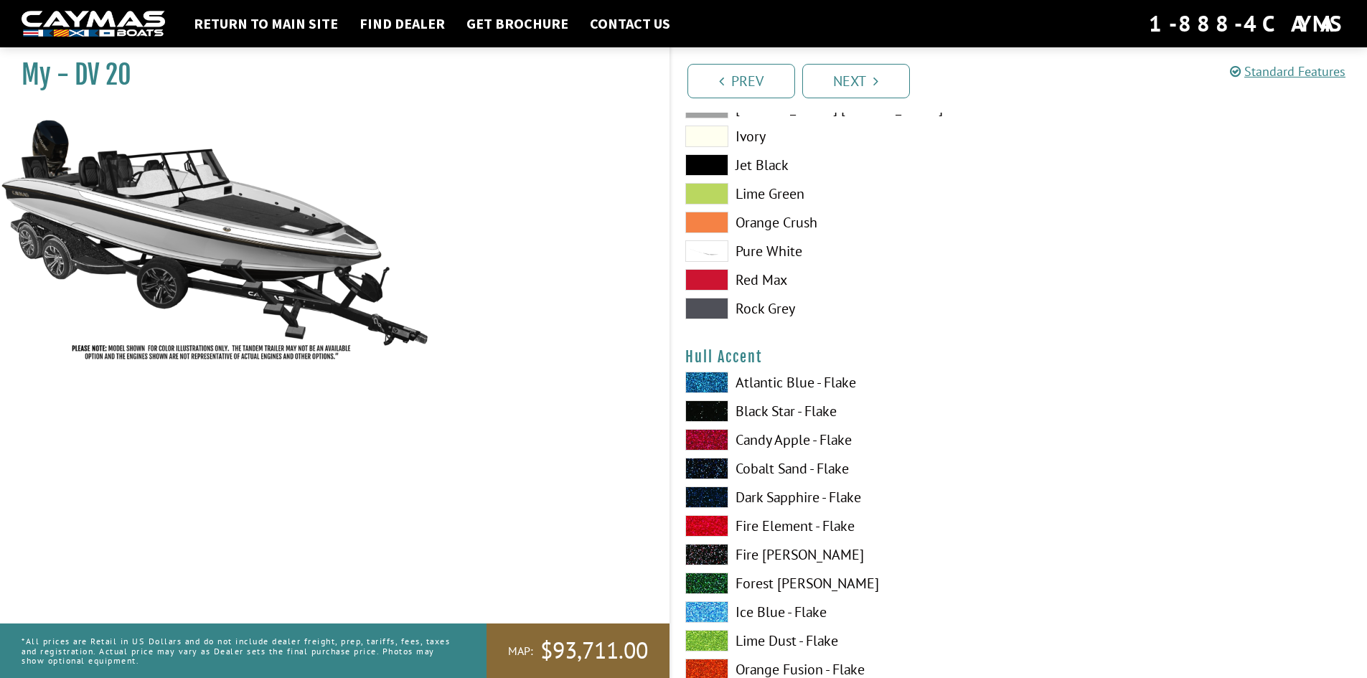
click at [695, 375] on span at bounding box center [706, 383] width 43 height 22
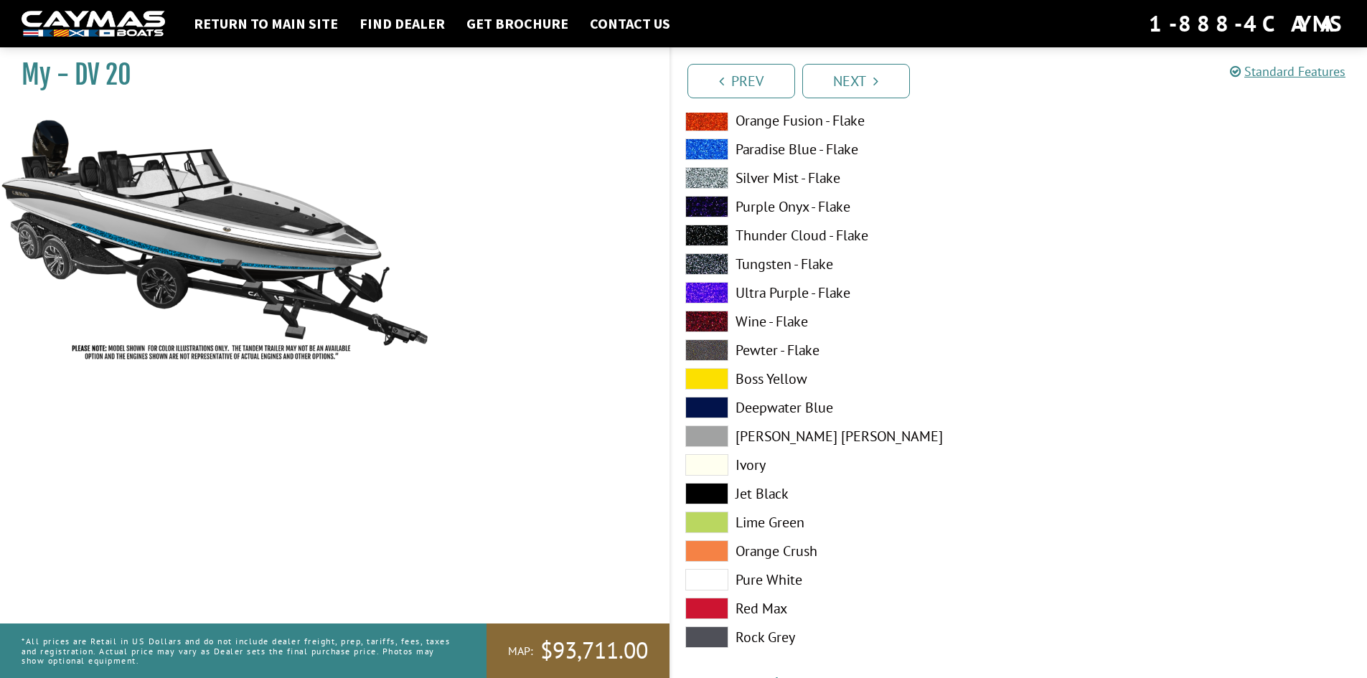
scroll to position [4019, 0]
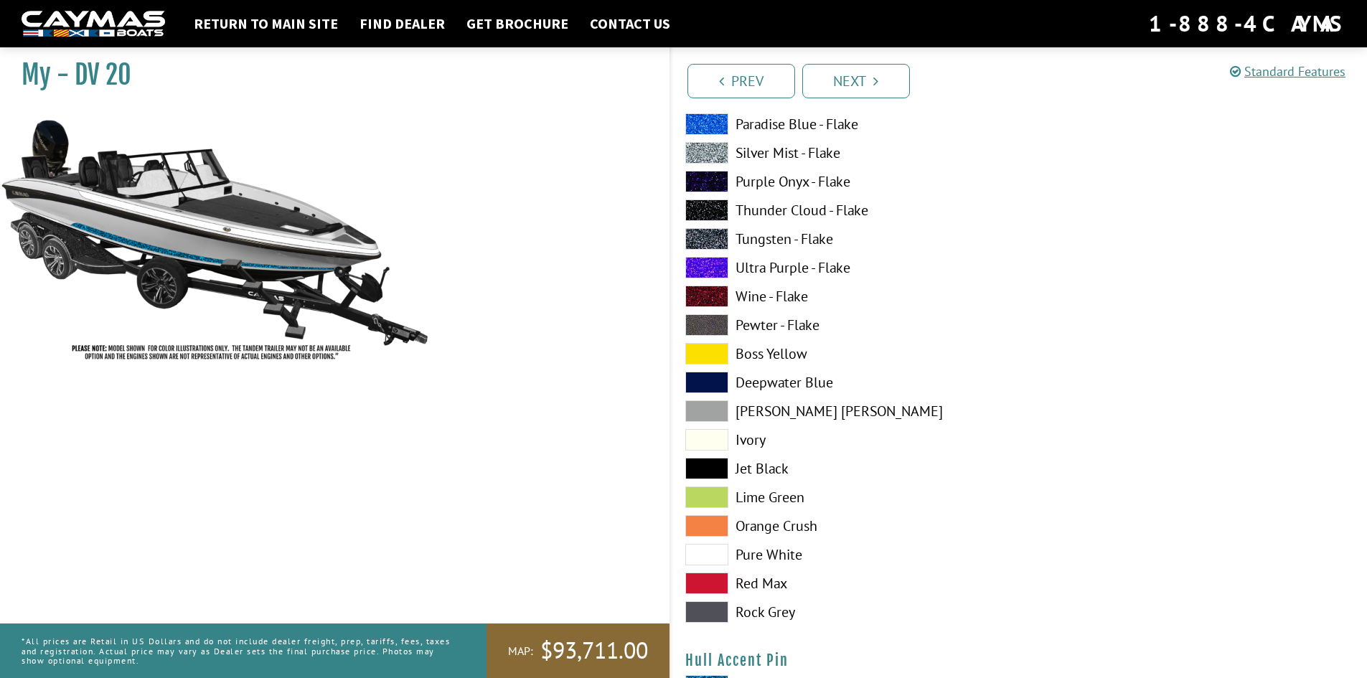
click at [708, 560] on span at bounding box center [706, 555] width 43 height 22
click at [709, 405] on span at bounding box center [706, 411] width 43 height 22
click at [716, 551] on span at bounding box center [706, 555] width 43 height 22
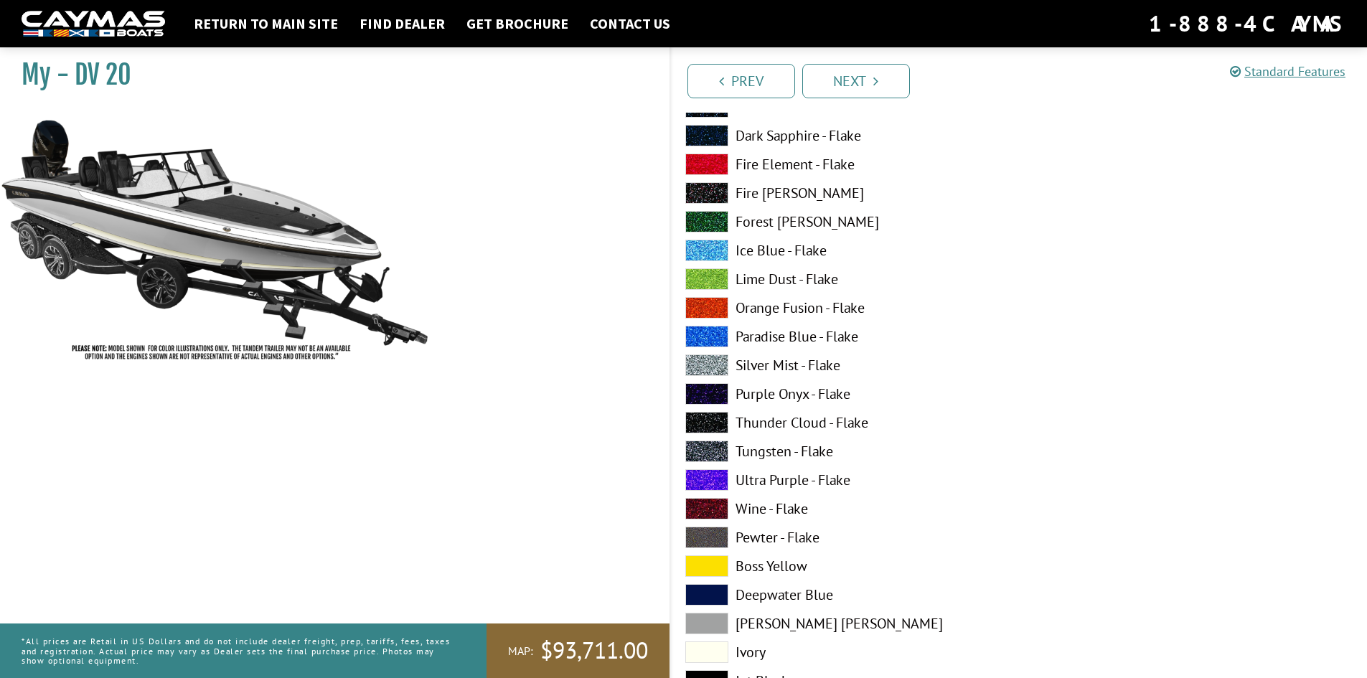
scroll to position [2583, 0]
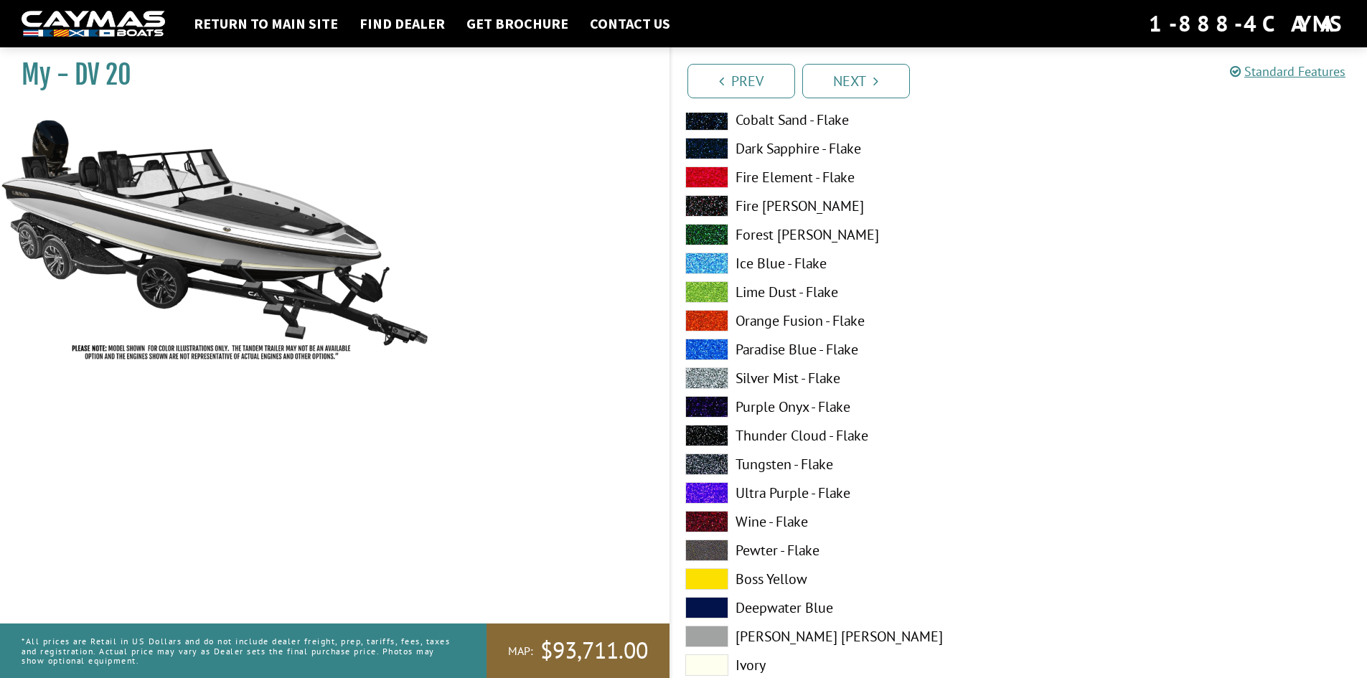
click at [705, 369] on span at bounding box center [706, 378] width 43 height 22
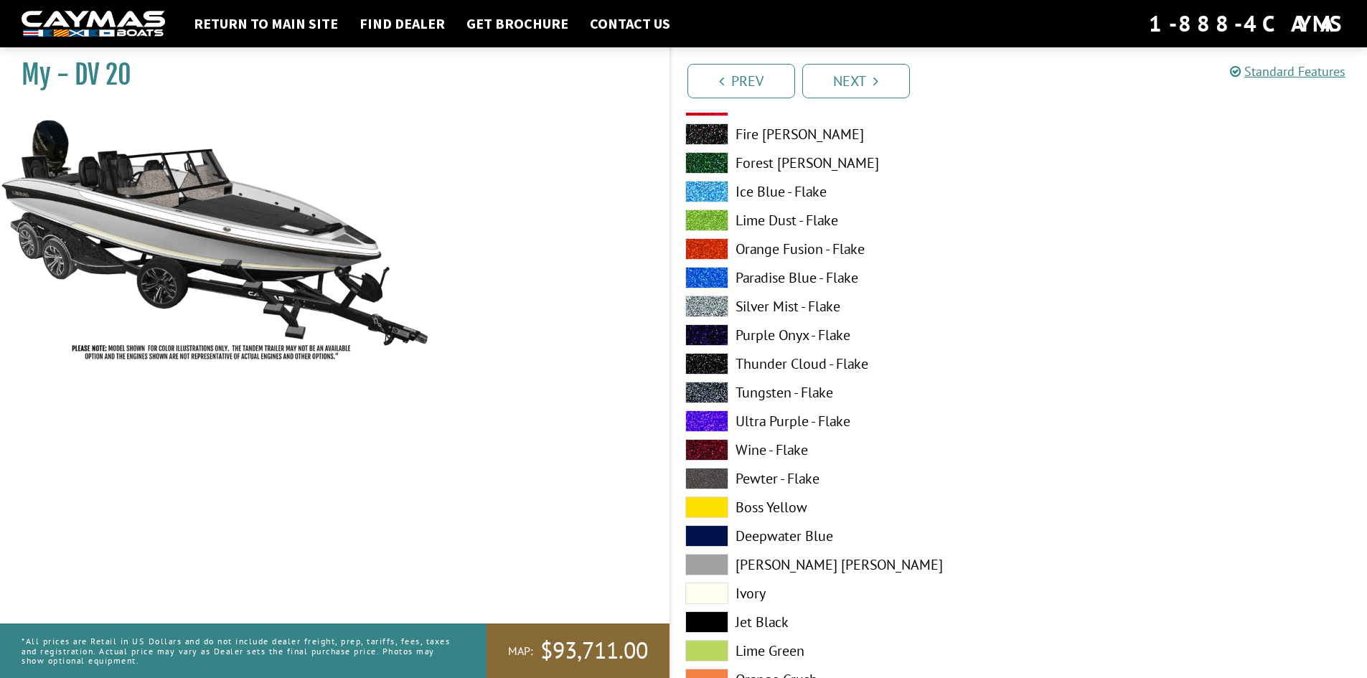
click at [715, 560] on span at bounding box center [706, 565] width 43 height 22
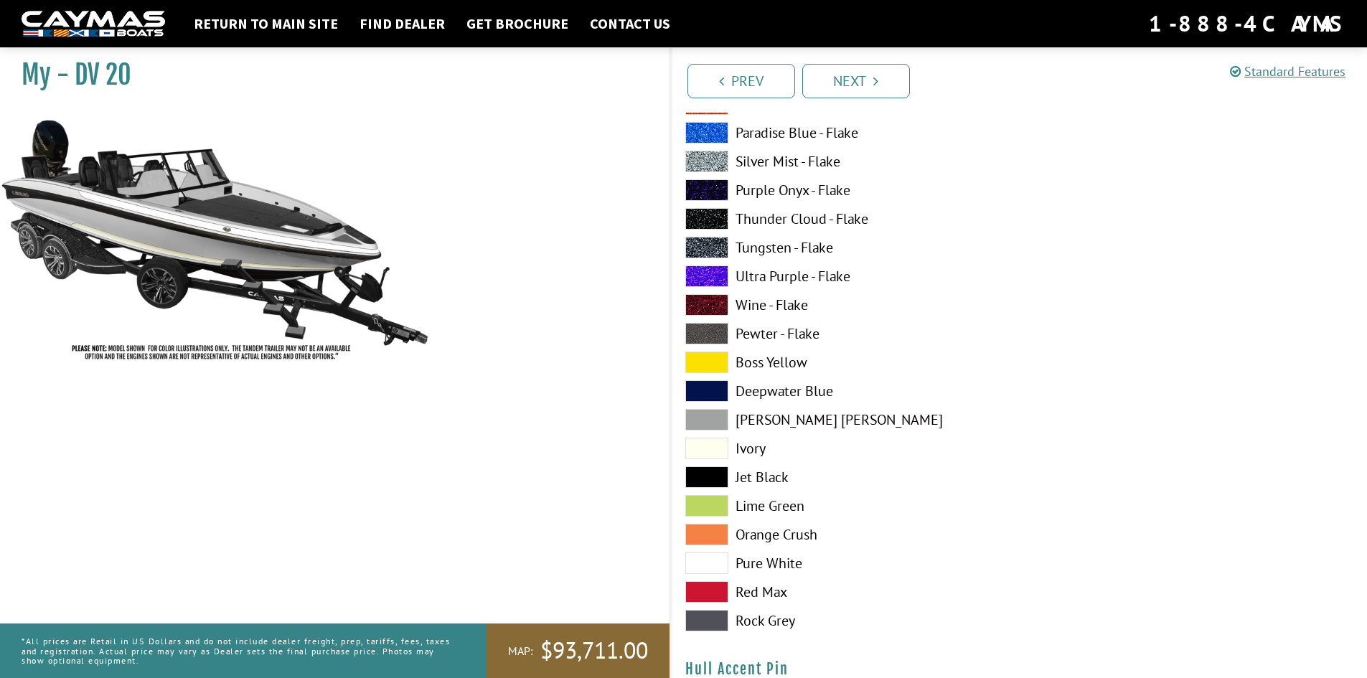
scroll to position [4019, 0]
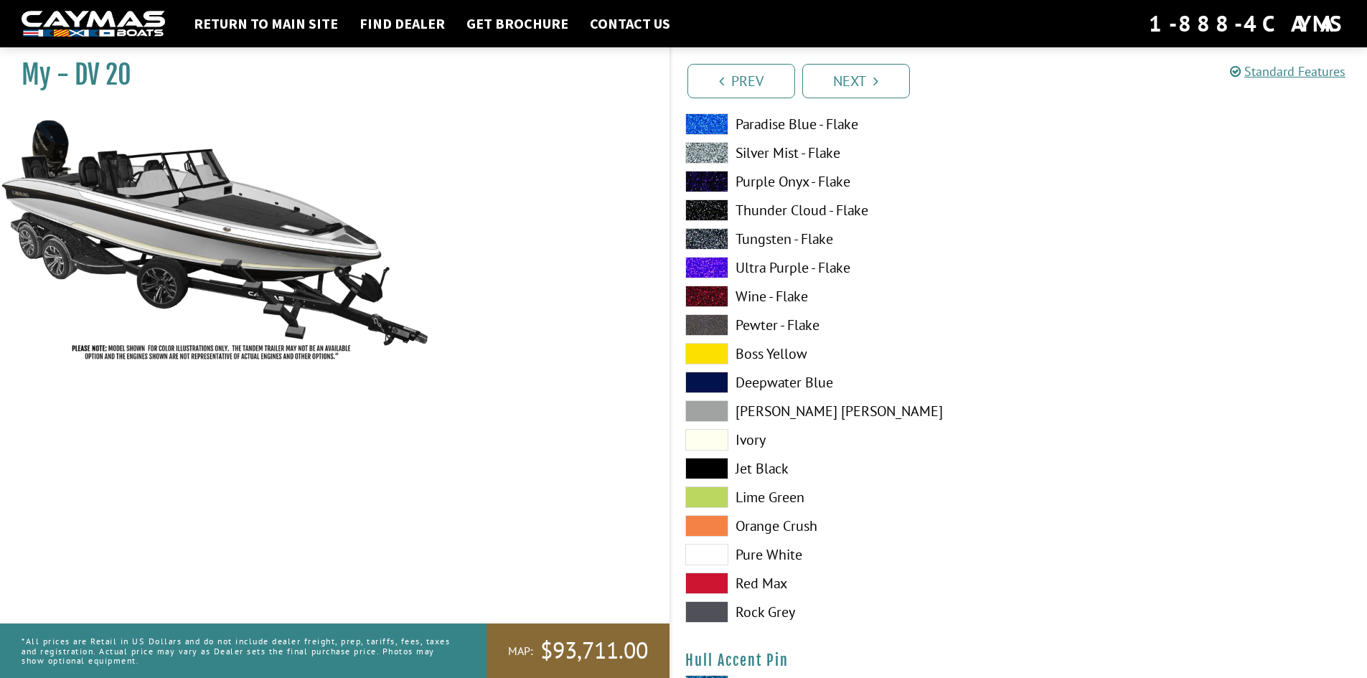
click at [713, 515] on span at bounding box center [706, 526] width 43 height 22
click at [721, 548] on span at bounding box center [706, 555] width 43 height 22
click at [714, 441] on span at bounding box center [706, 440] width 43 height 22
click at [718, 550] on span at bounding box center [706, 555] width 43 height 22
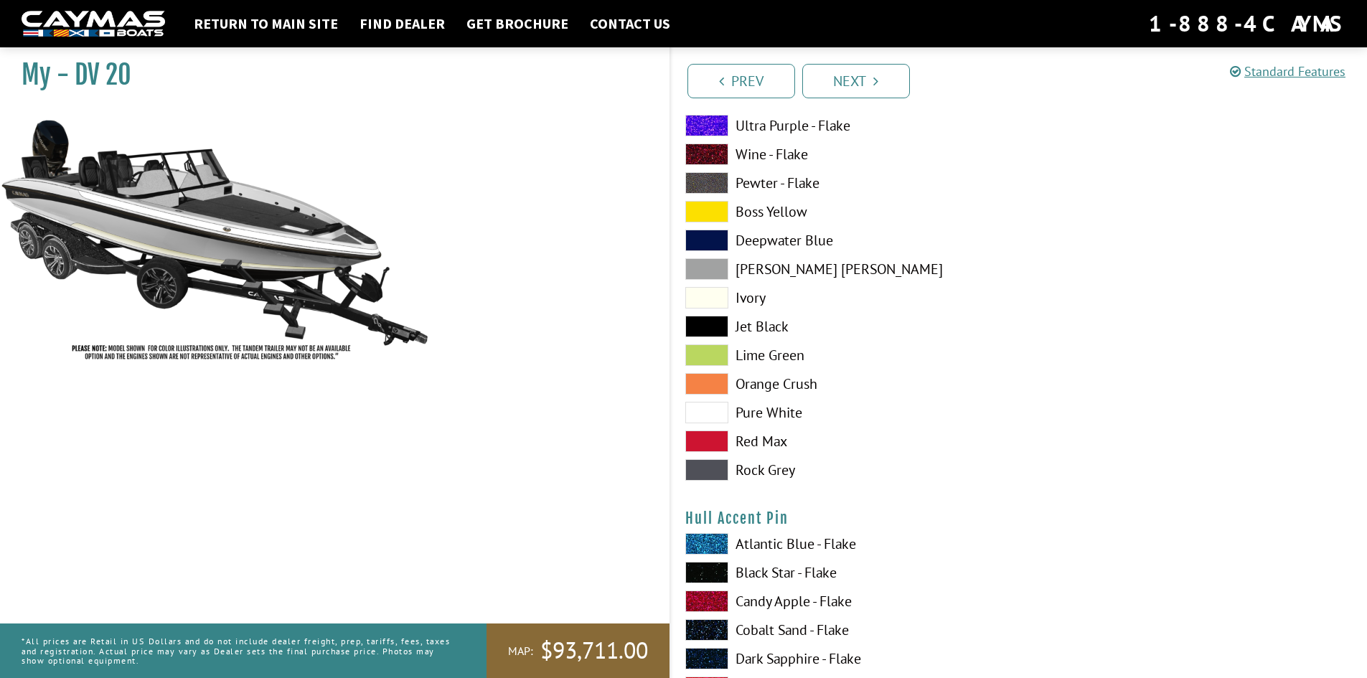
scroll to position [4162, 0]
click at [710, 571] on span at bounding box center [706, 571] width 43 height 22
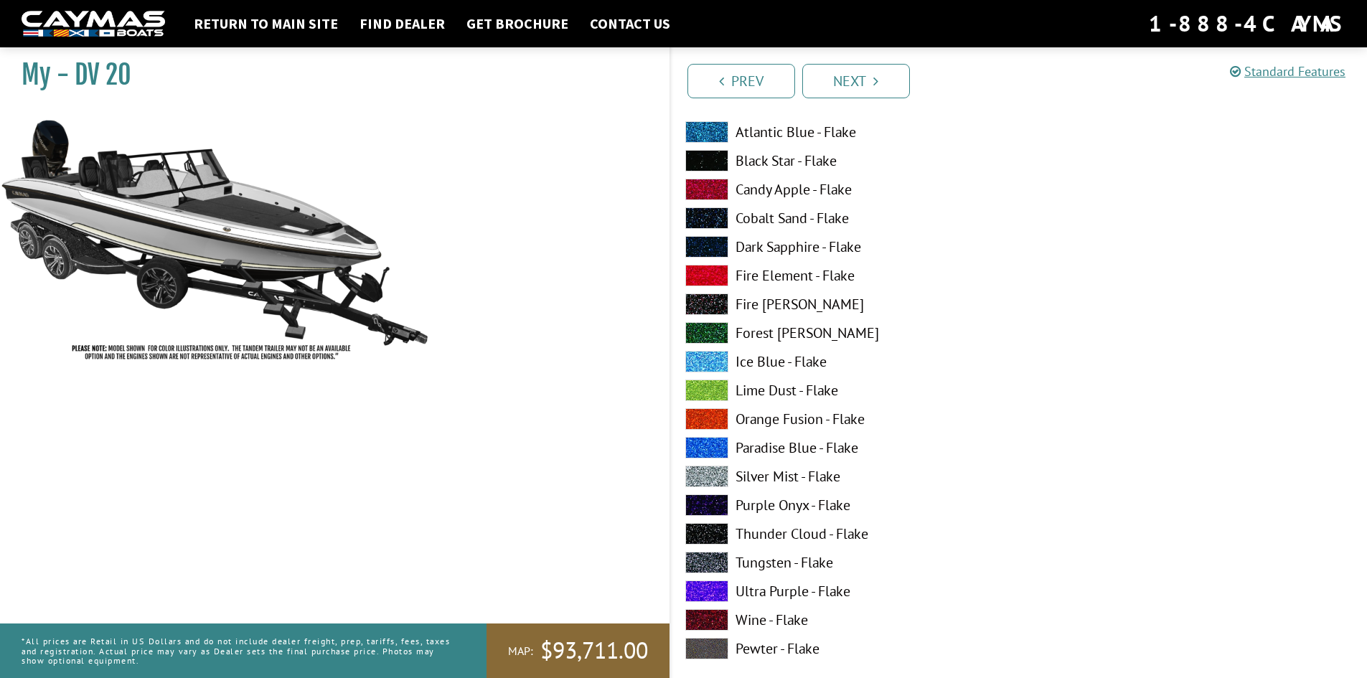
scroll to position [4593, 0]
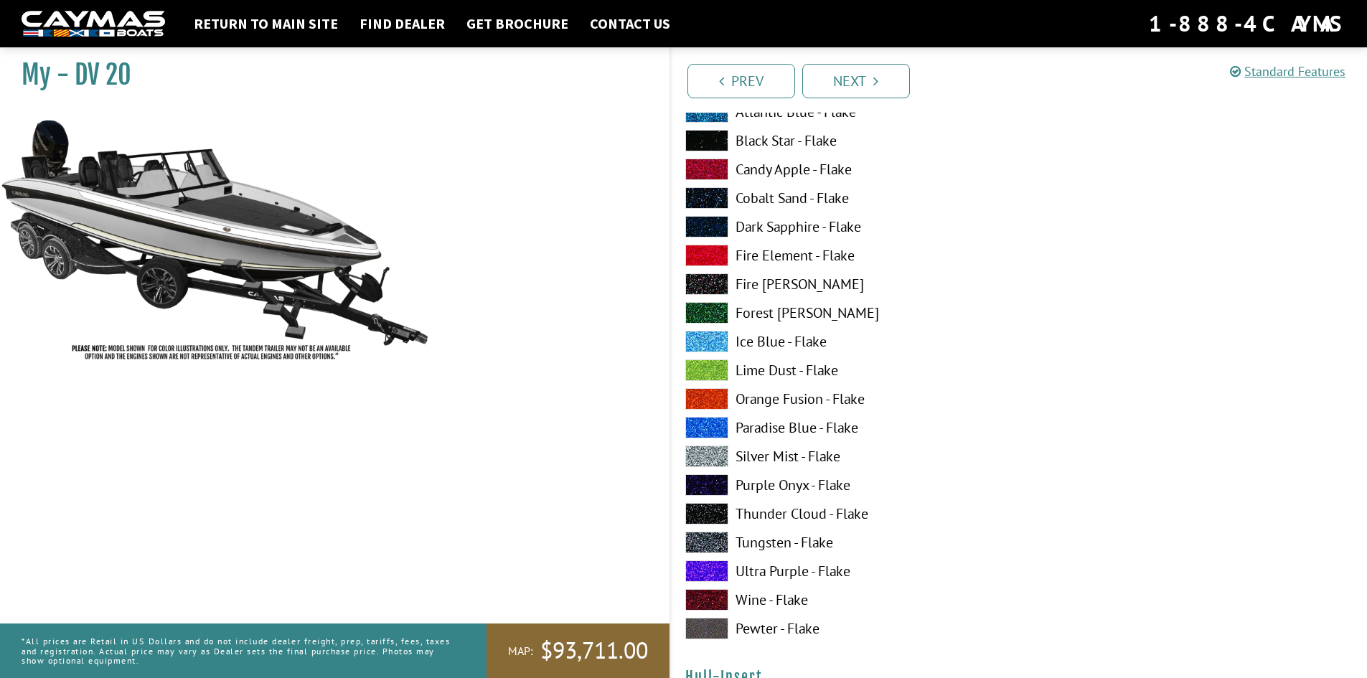
click at [804, 626] on label "Pewter - Flake" at bounding box center [844, 629] width 319 height 22
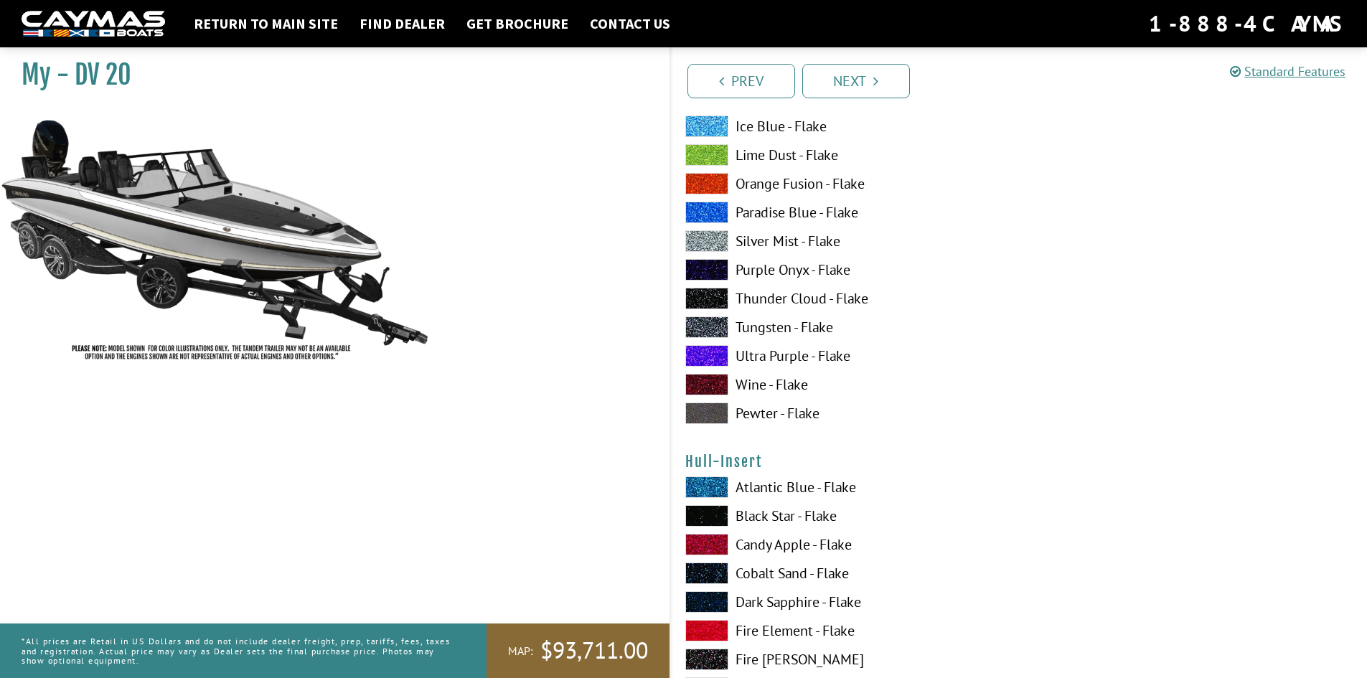
scroll to position [5095, 0]
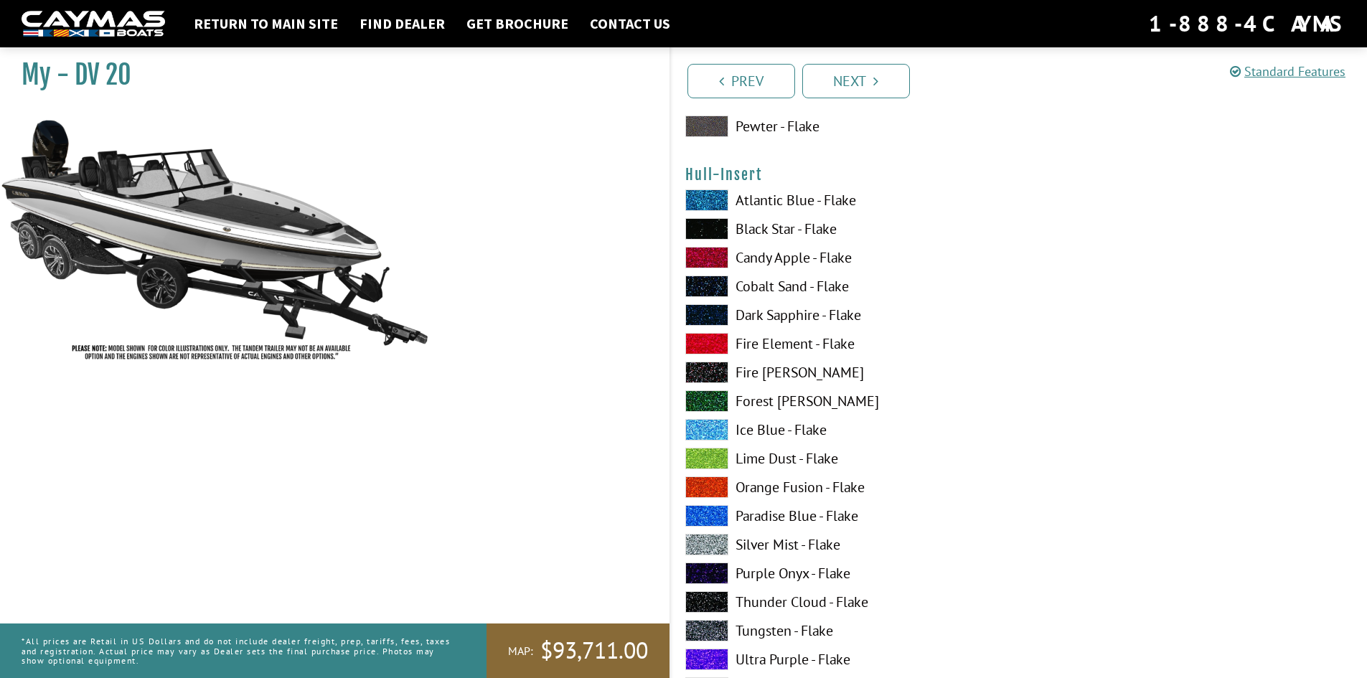
click at [715, 431] on span at bounding box center [706, 430] width 43 height 22
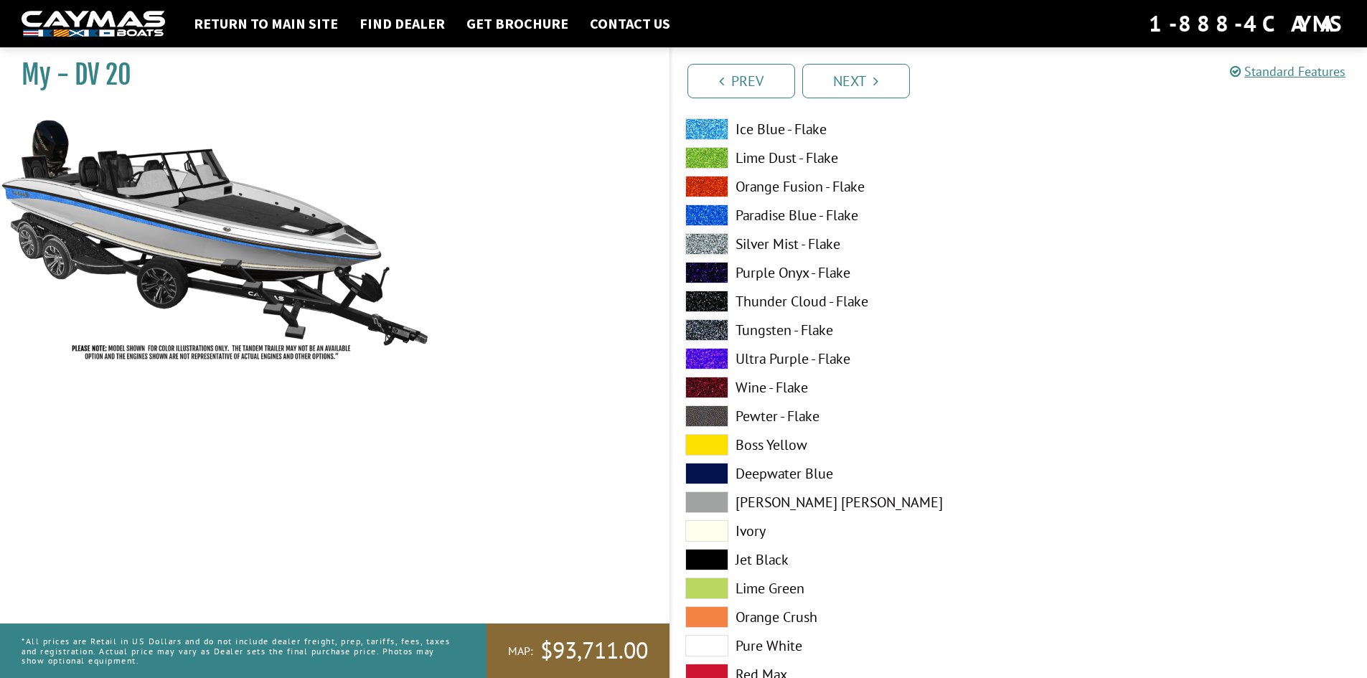
scroll to position [5526, 0]
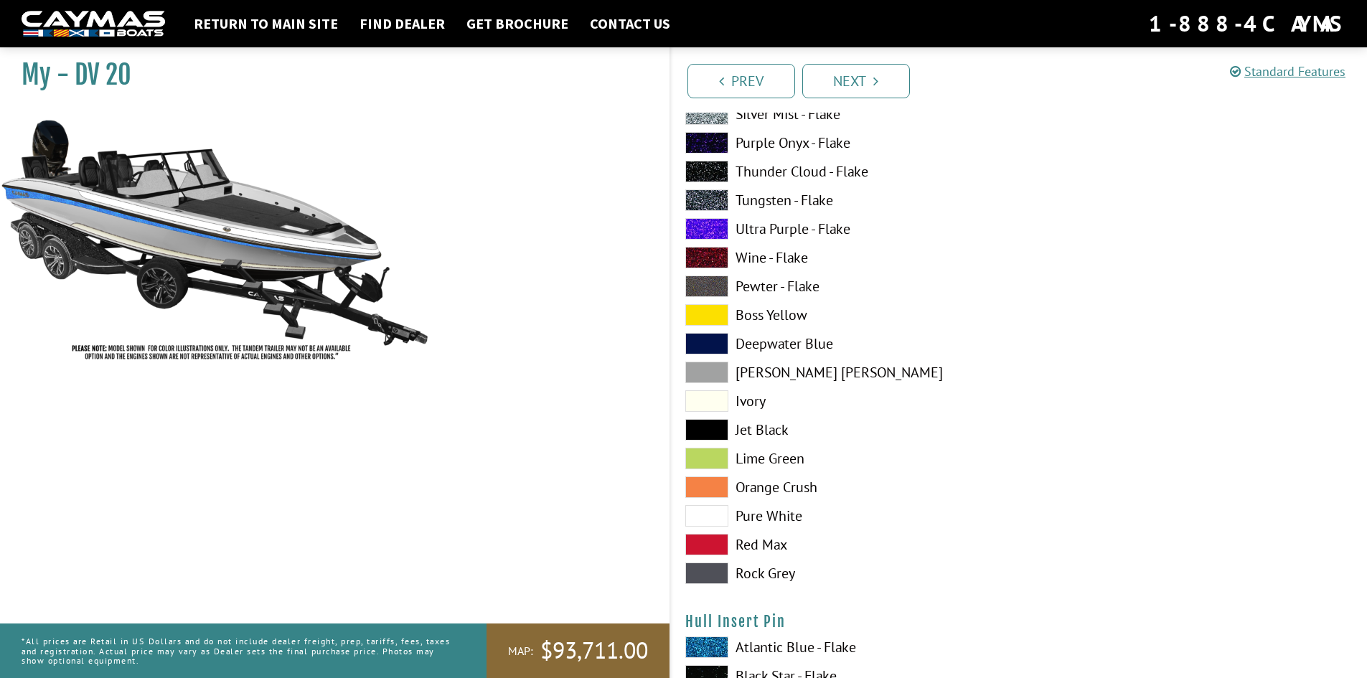
click at [759, 578] on label "Rock Grey" at bounding box center [844, 574] width 319 height 22
click at [726, 511] on span at bounding box center [706, 516] width 43 height 22
click at [715, 428] on span at bounding box center [706, 430] width 43 height 22
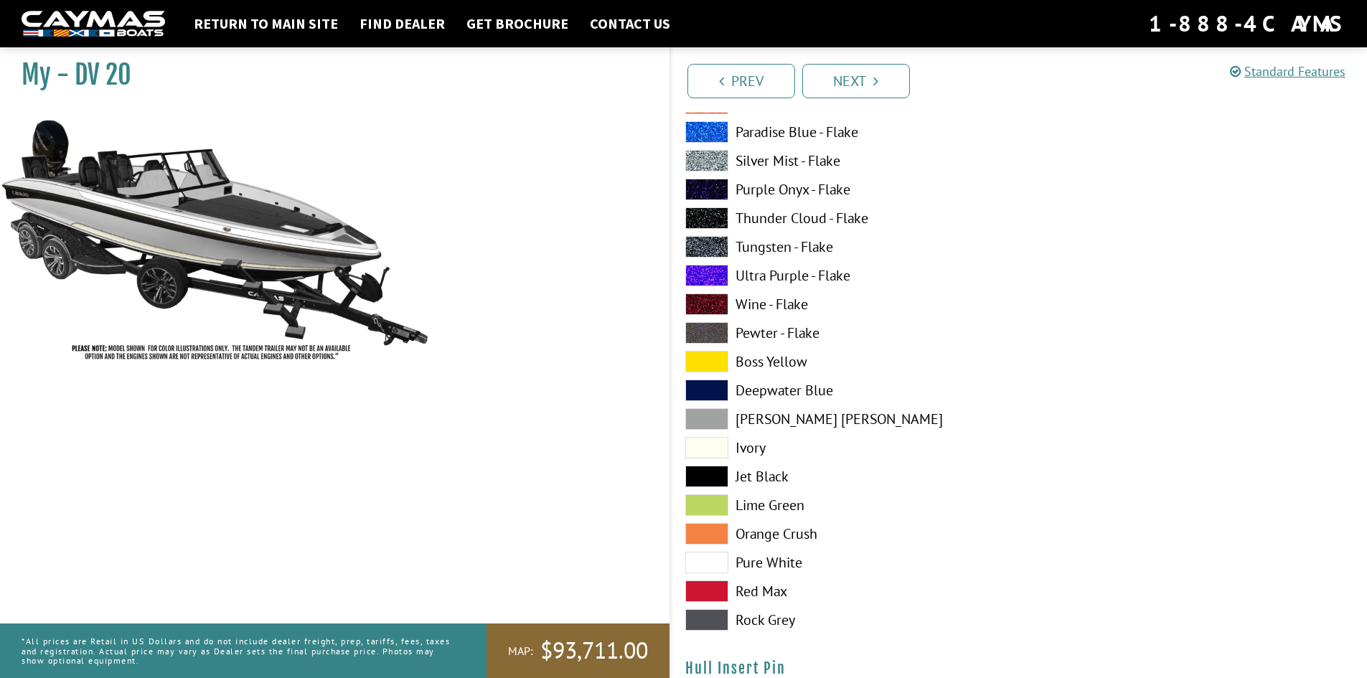
scroll to position [5454, 0]
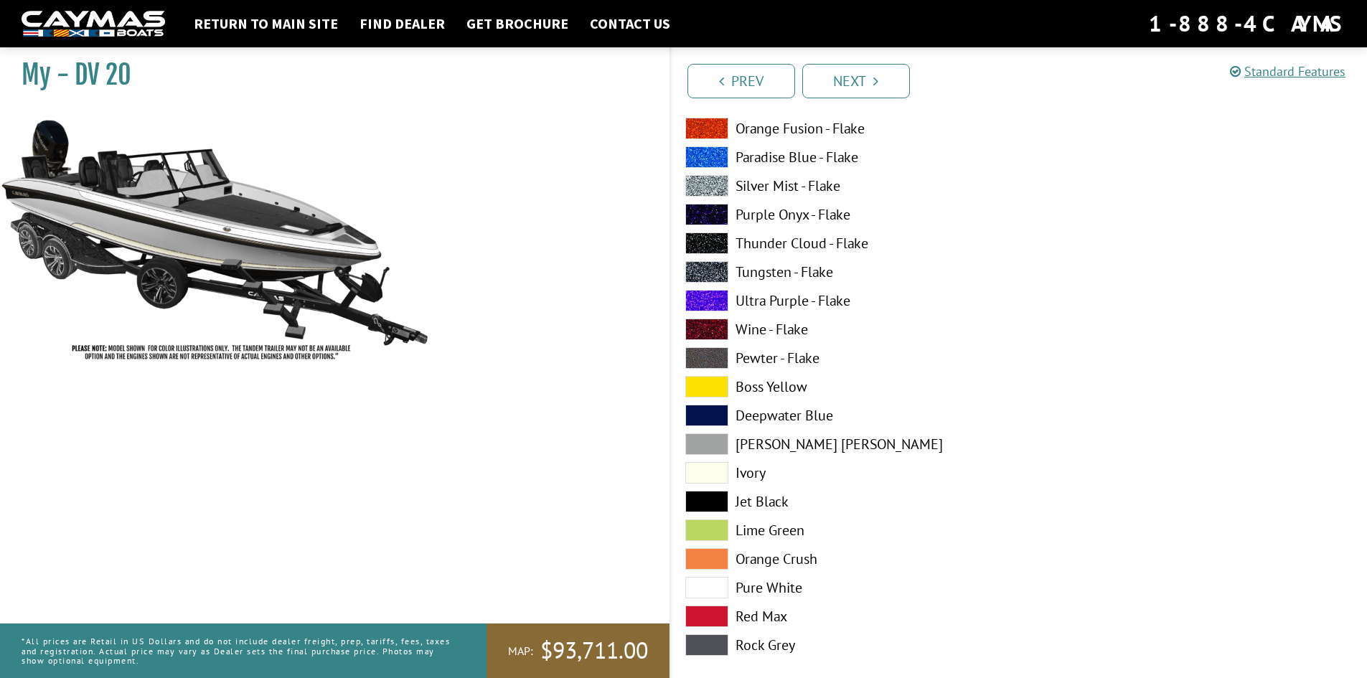
click at [784, 235] on label "Thunder Cloud - Flake" at bounding box center [844, 244] width 319 height 22
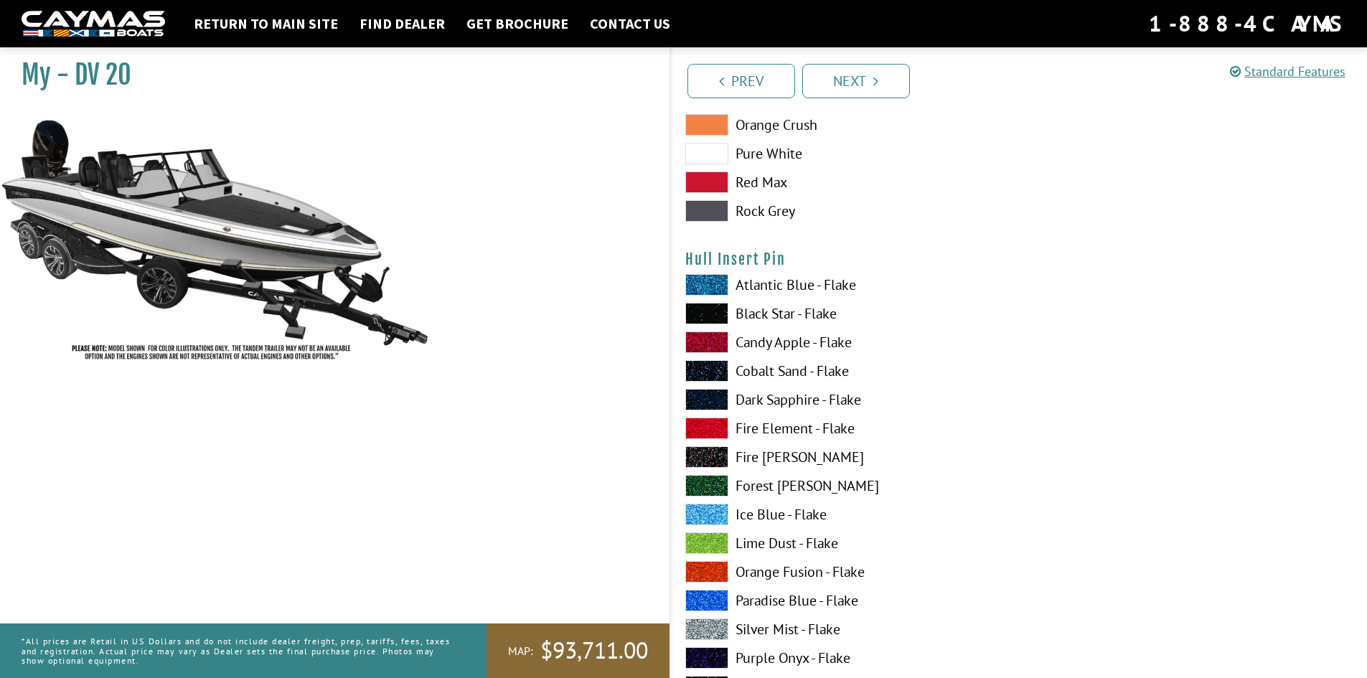
scroll to position [5956, 0]
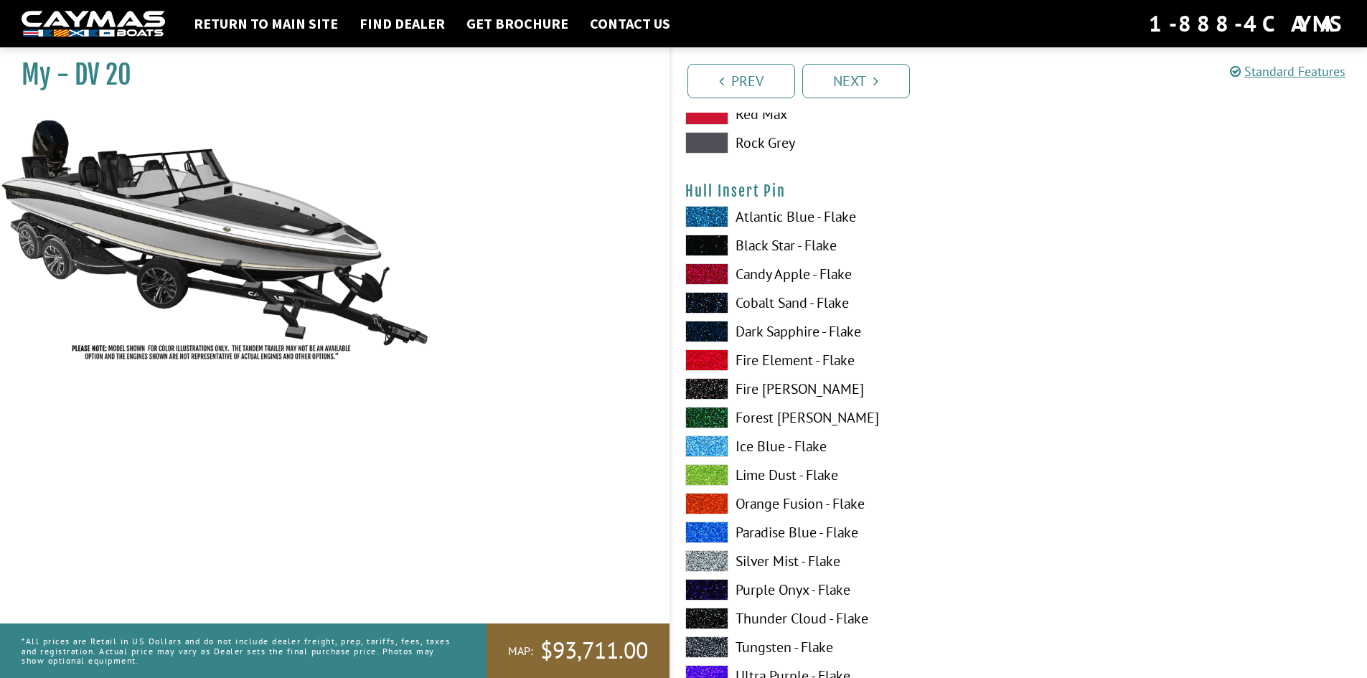
click at [715, 274] on span at bounding box center [706, 274] width 43 height 22
click at [706, 242] on span at bounding box center [706, 246] width 43 height 22
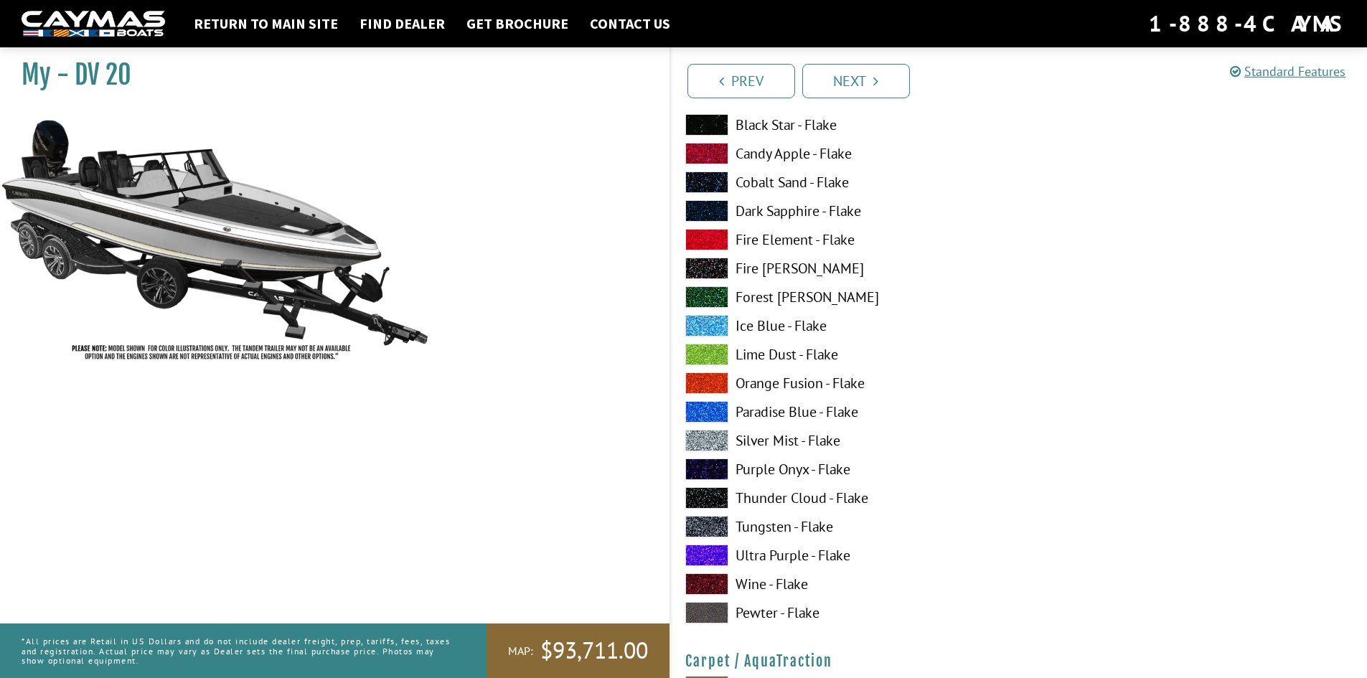
scroll to position [6100, 0]
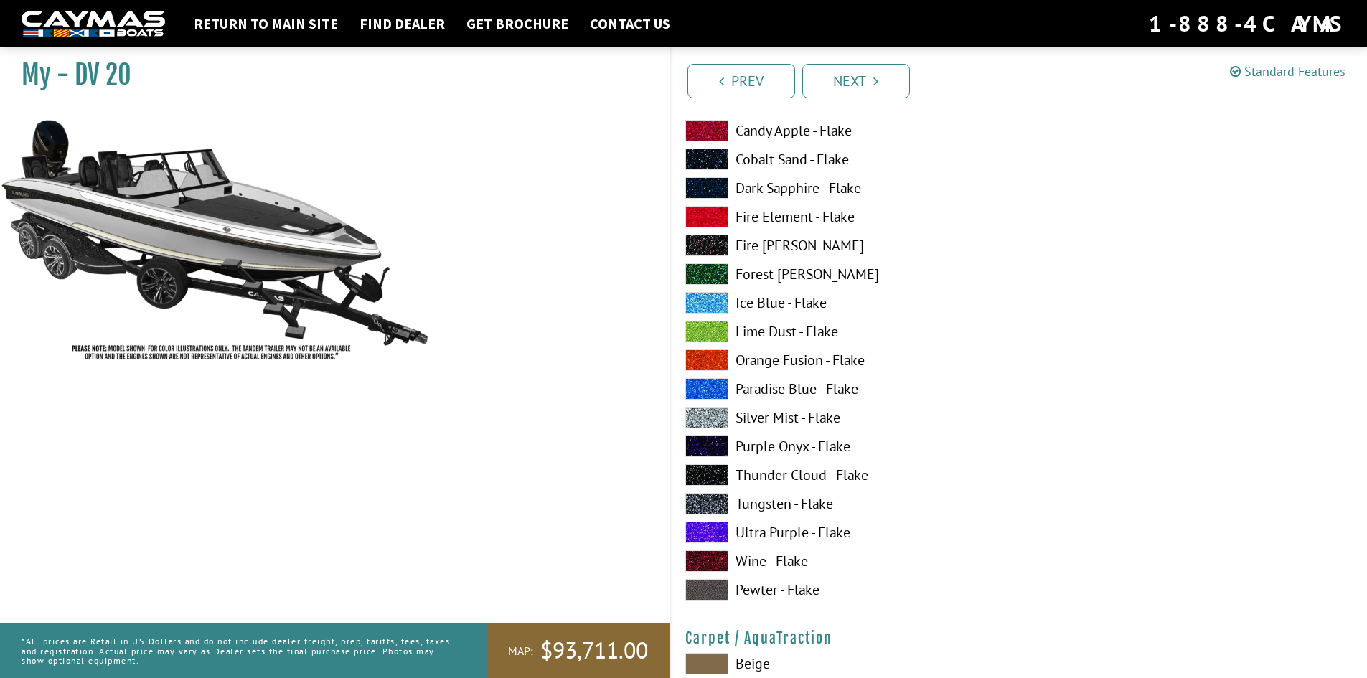
click at [714, 465] on span at bounding box center [706, 475] width 43 height 22
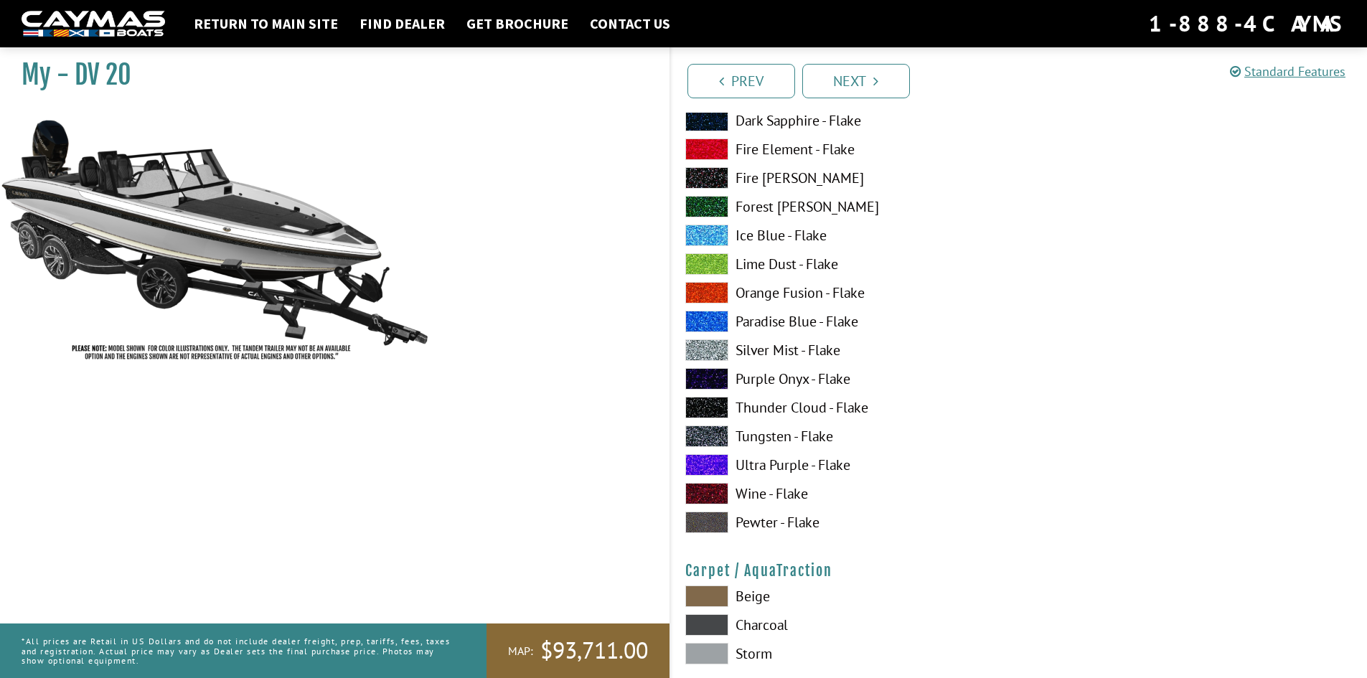
scroll to position [6315, 0]
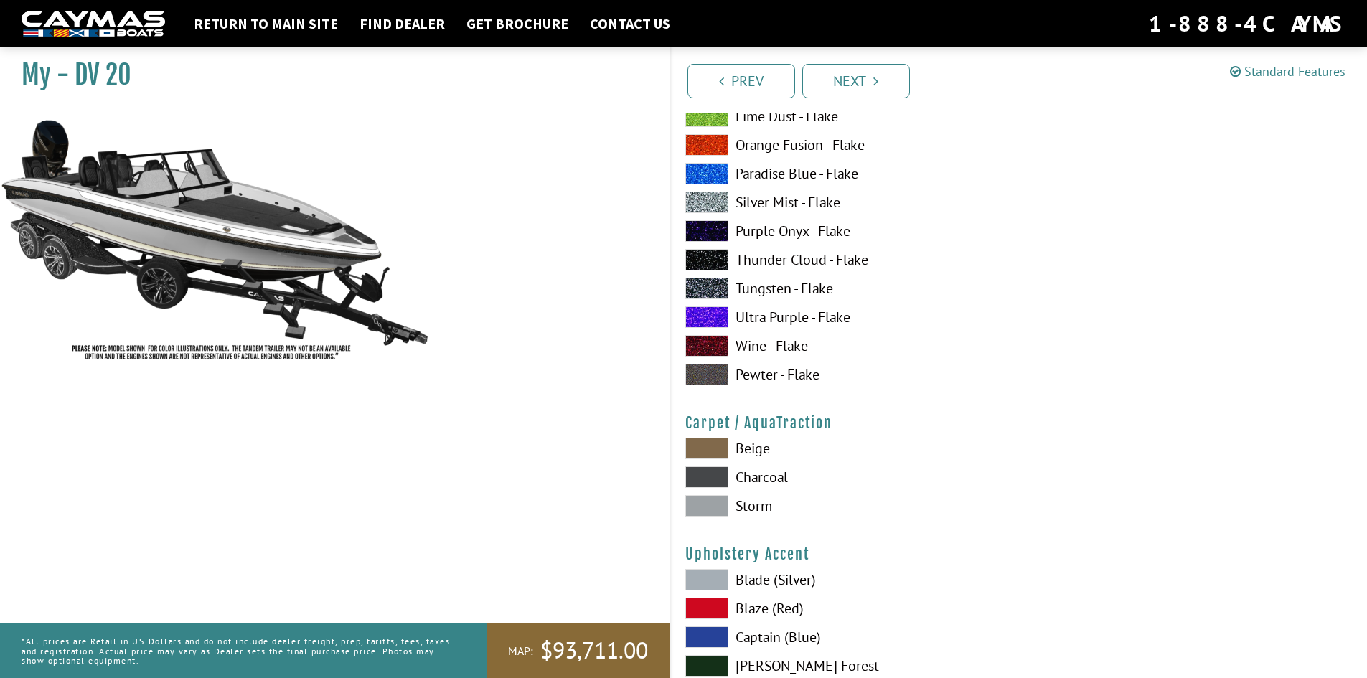
click at [721, 473] on span at bounding box center [706, 477] width 43 height 22
click at [720, 509] on span at bounding box center [706, 506] width 43 height 22
click at [715, 447] on span at bounding box center [706, 449] width 43 height 22
click at [717, 476] on span at bounding box center [706, 477] width 43 height 22
click at [704, 499] on span at bounding box center [706, 506] width 43 height 22
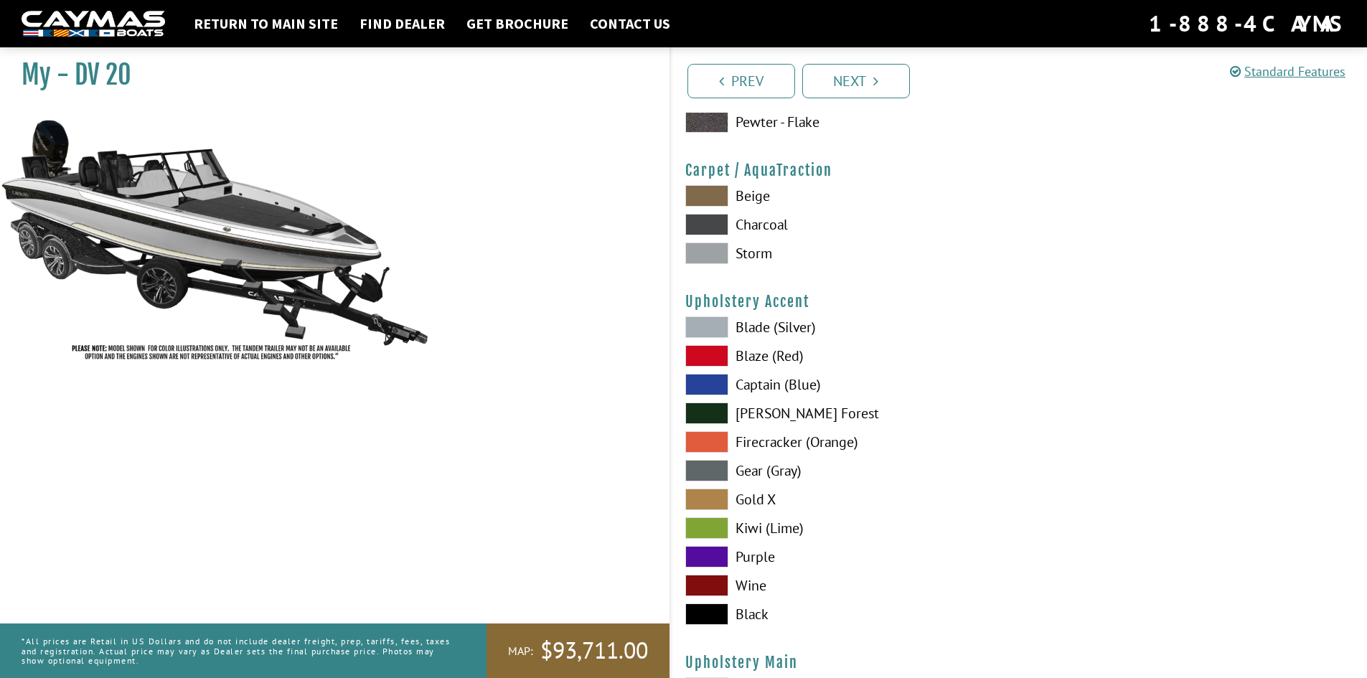
scroll to position [6674, 0]
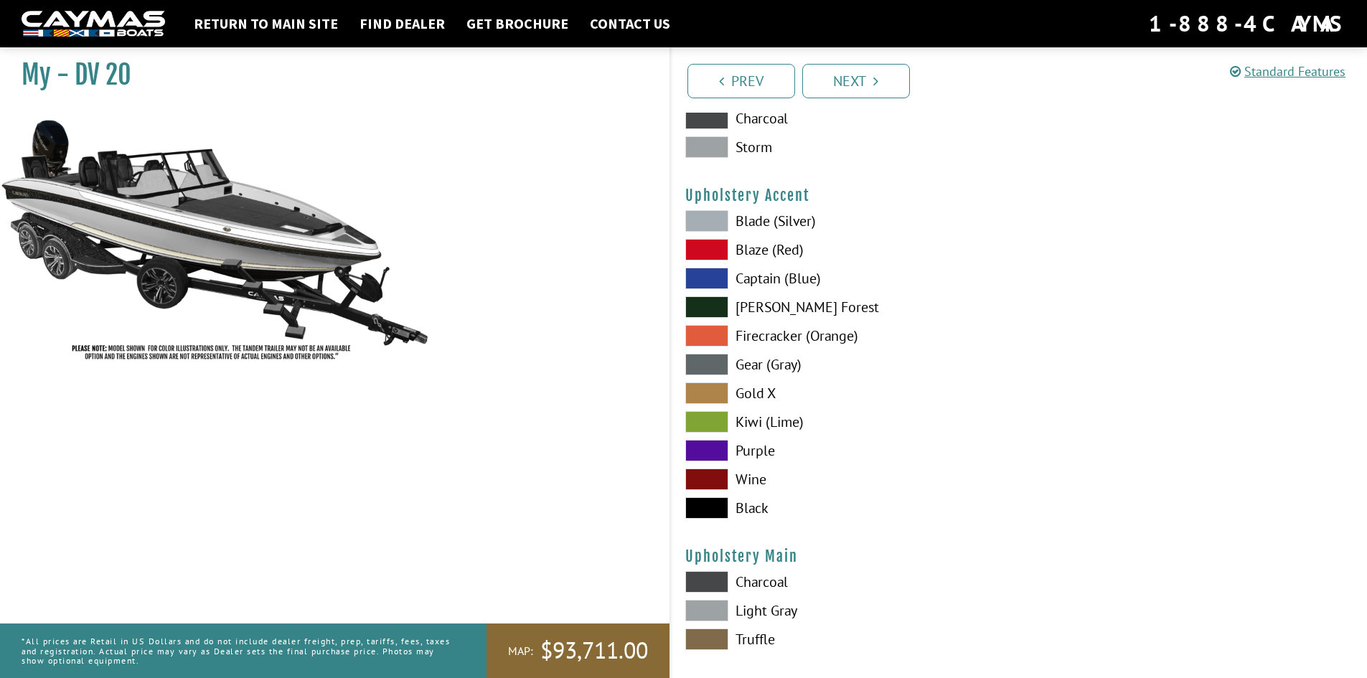
click at [749, 306] on label "[PERSON_NAME] Forest" at bounding box center [844, 307] width 319 height 22
click at [720, 274] on span at bounding box center [706, 279] width 43 height 22
click at [710, 222] on span at bounding box center [706, 221] width 43 height 22
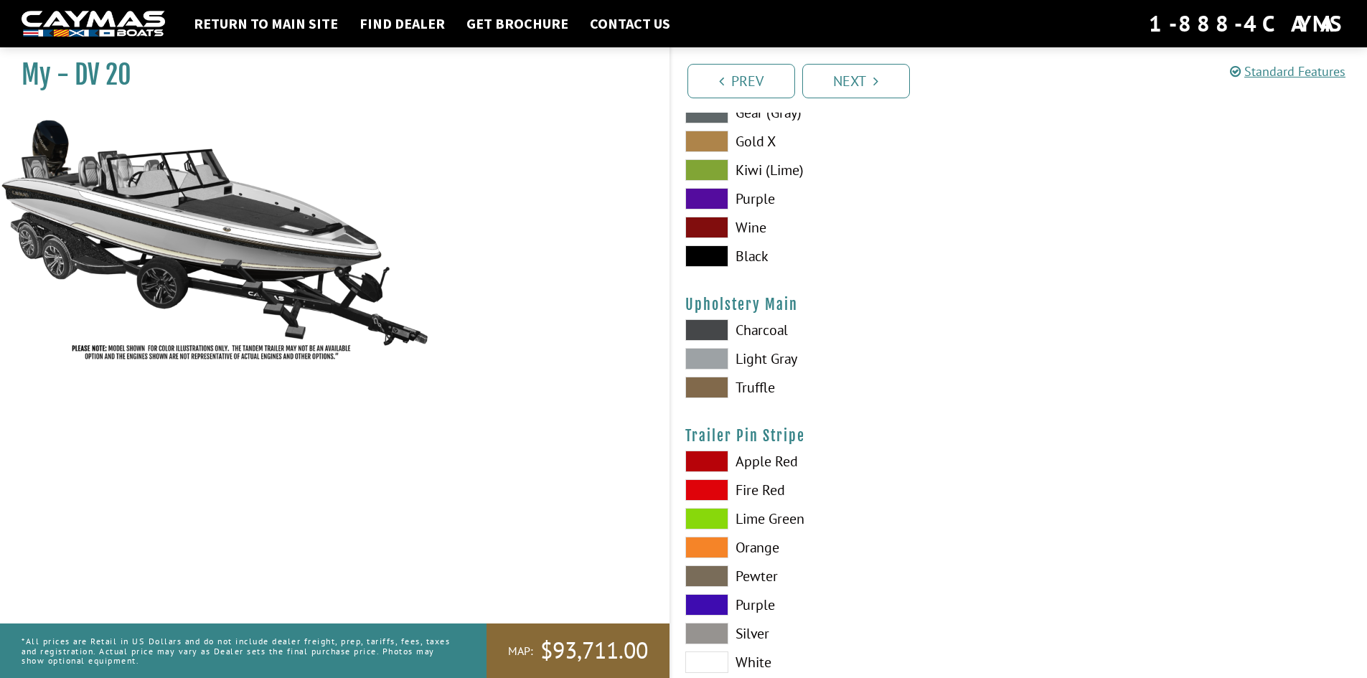
scroll to position [6961, 0]
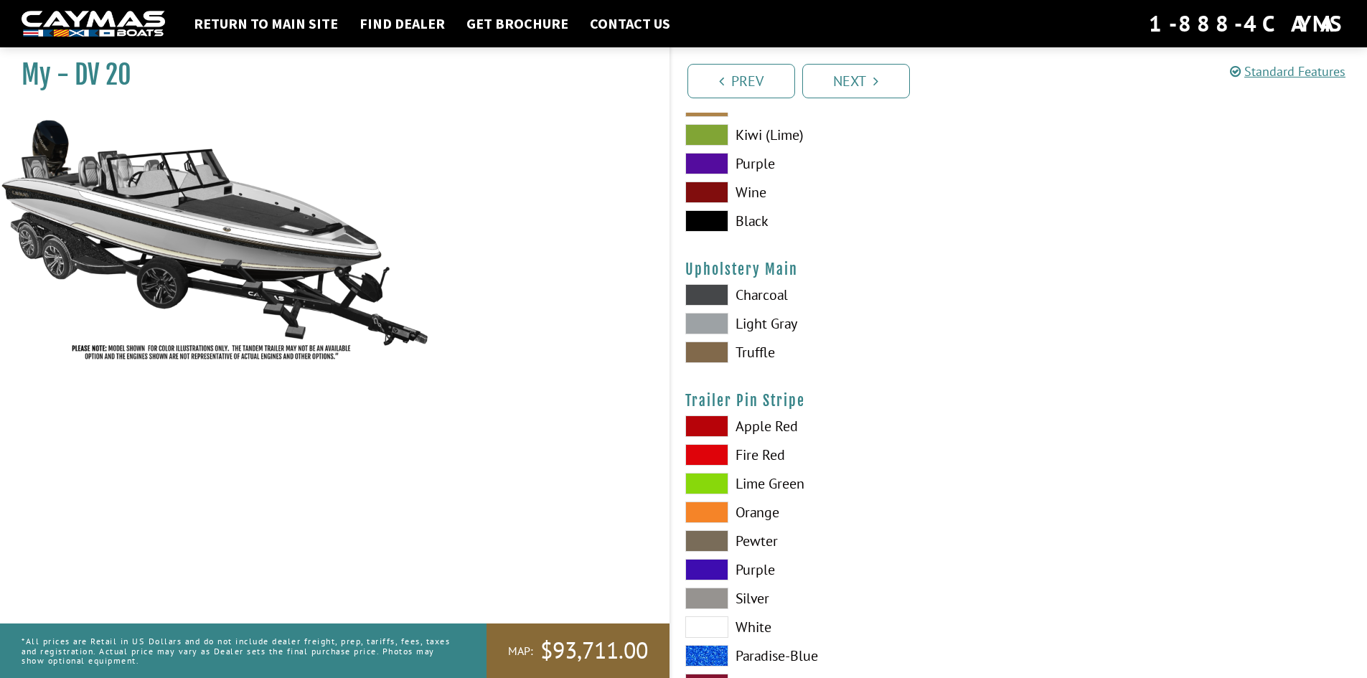
click at [760, 325] on label "Light Gray" at bounding box center [844, 324] width 319 height 22
click at [754, 294] on label "Charcoal" at bounding box center [844, 295] width 319 height 22
click at [759, 327] on label "Light Gray" at bounding box center [844, 324] width 319 height 22
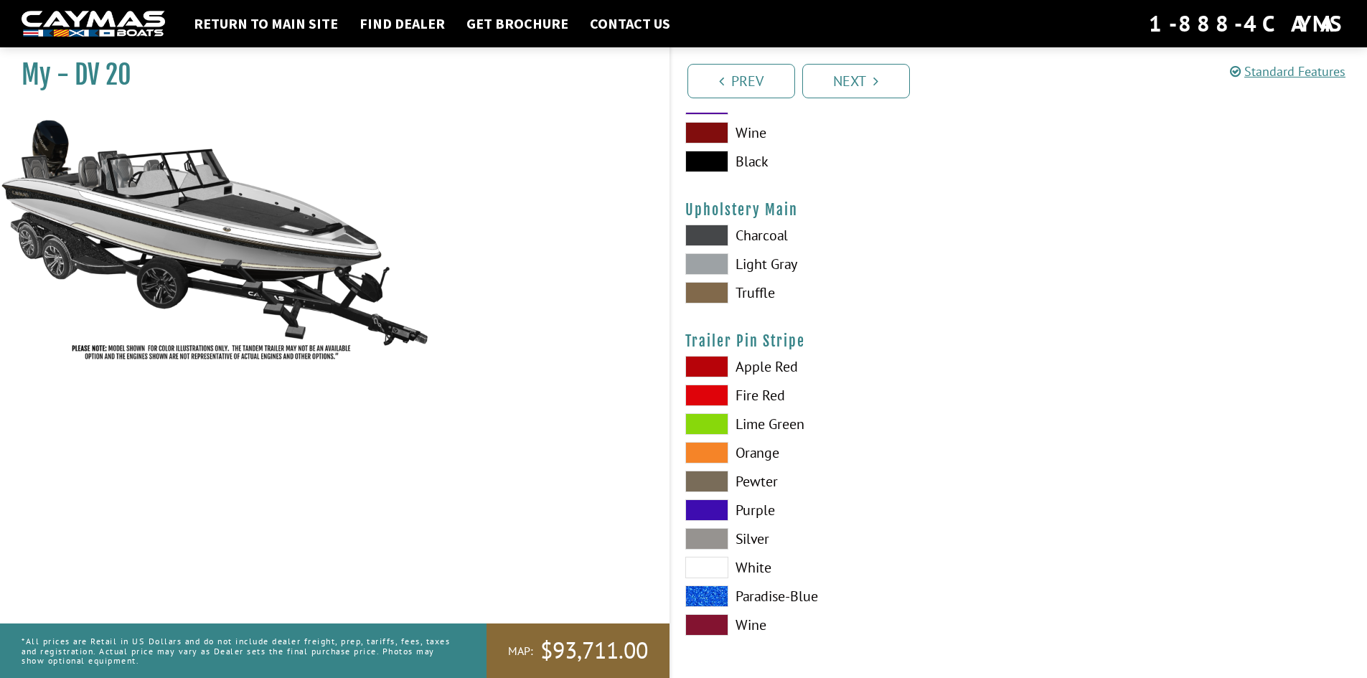
click at [759, 448] on label "Orange" at bounding box center [844, 453] width 319 height 22
click at [746, 553] on div "Apple Red Fire Red [GEOGRAPHIC_DATA] Orange Pewter Purple" at bounding box center [845, 499] width 348 height 287
click at [714, 561] on span at bounding box center [706, 568] width 43 height 22
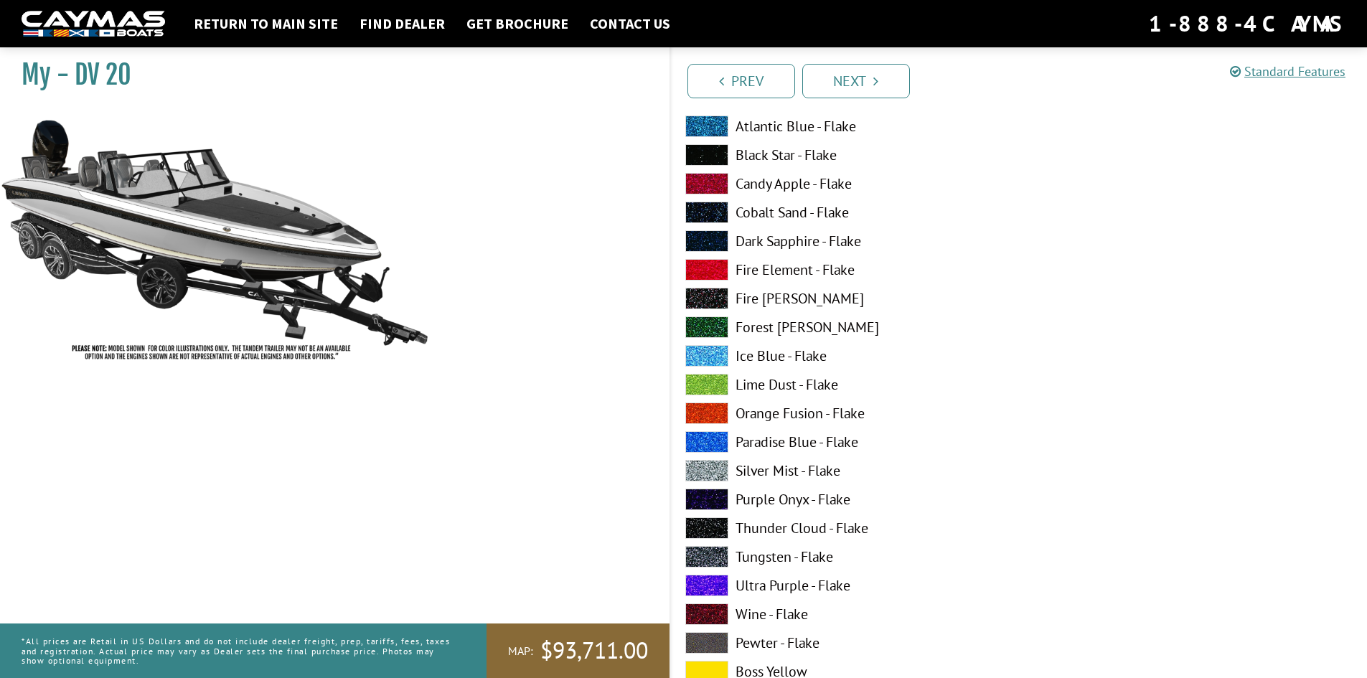
scroll to position [0, 0]
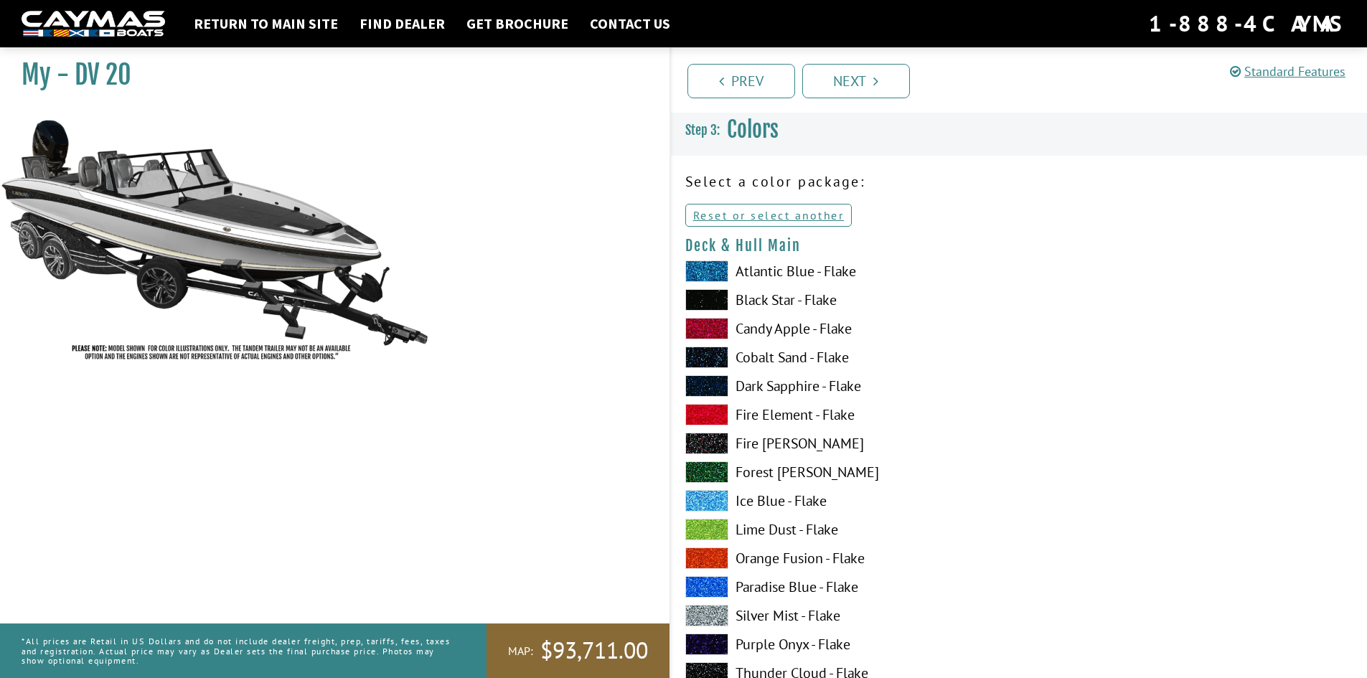
drag, startPoint x: 920, startPoint y: 507, endPoint x: 911, endPoint y: 217, distance: 289.3
click at [769, 301] on label "Black Star - Flake" at bounding box center [844, 300] width 319 height 22
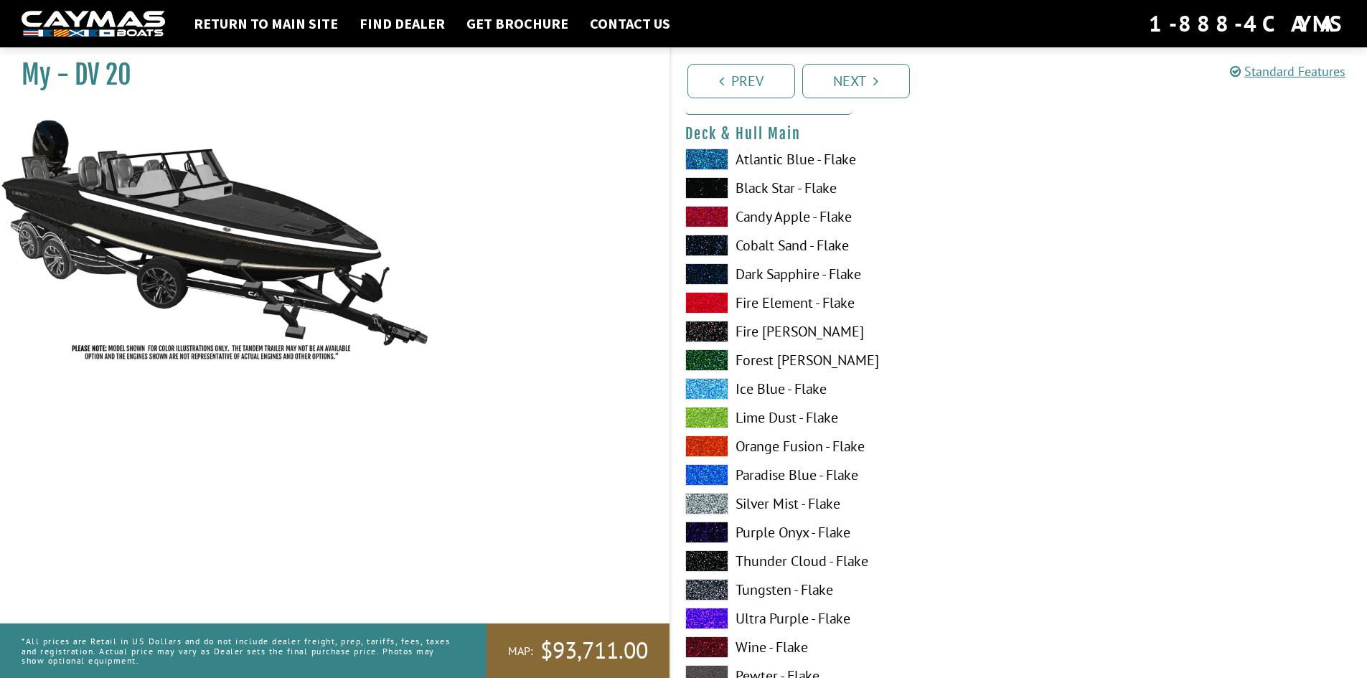
scroll to position [144, 0]
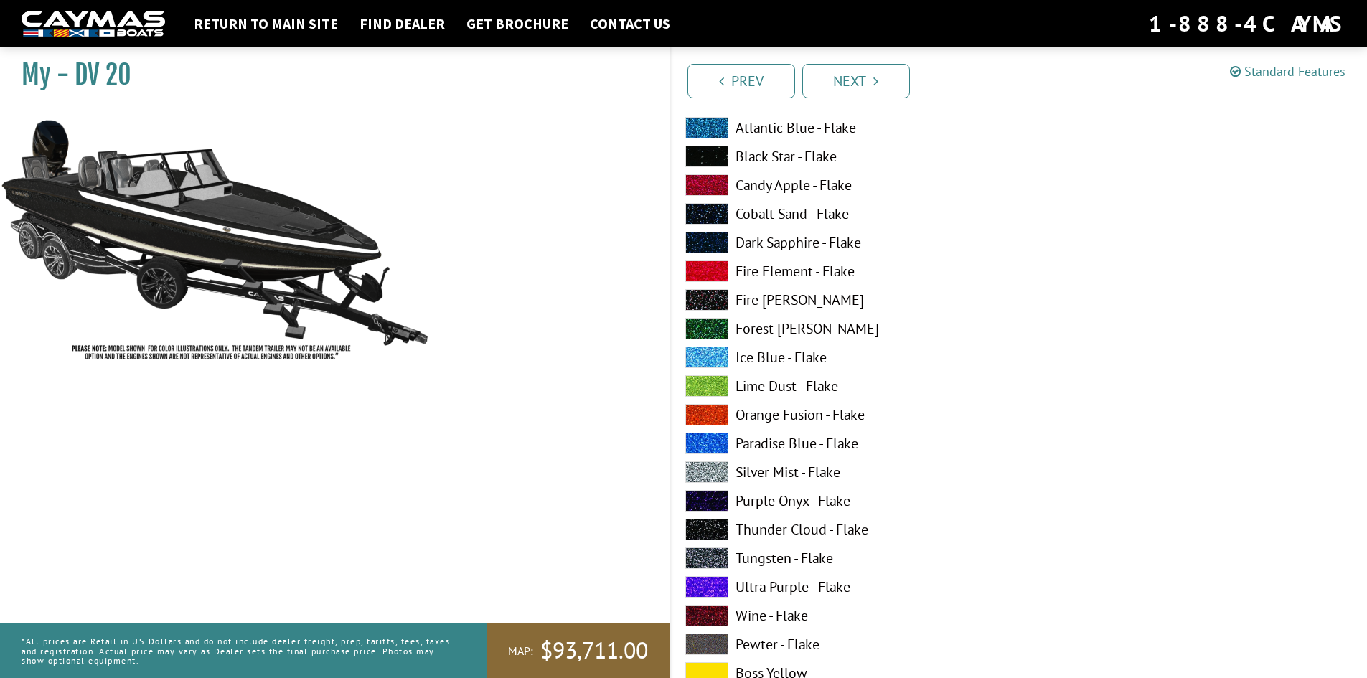
click at [764, 297] on label "Fire [PERSON_NAME]" at bounding box center [844, 300] width 319 height 22
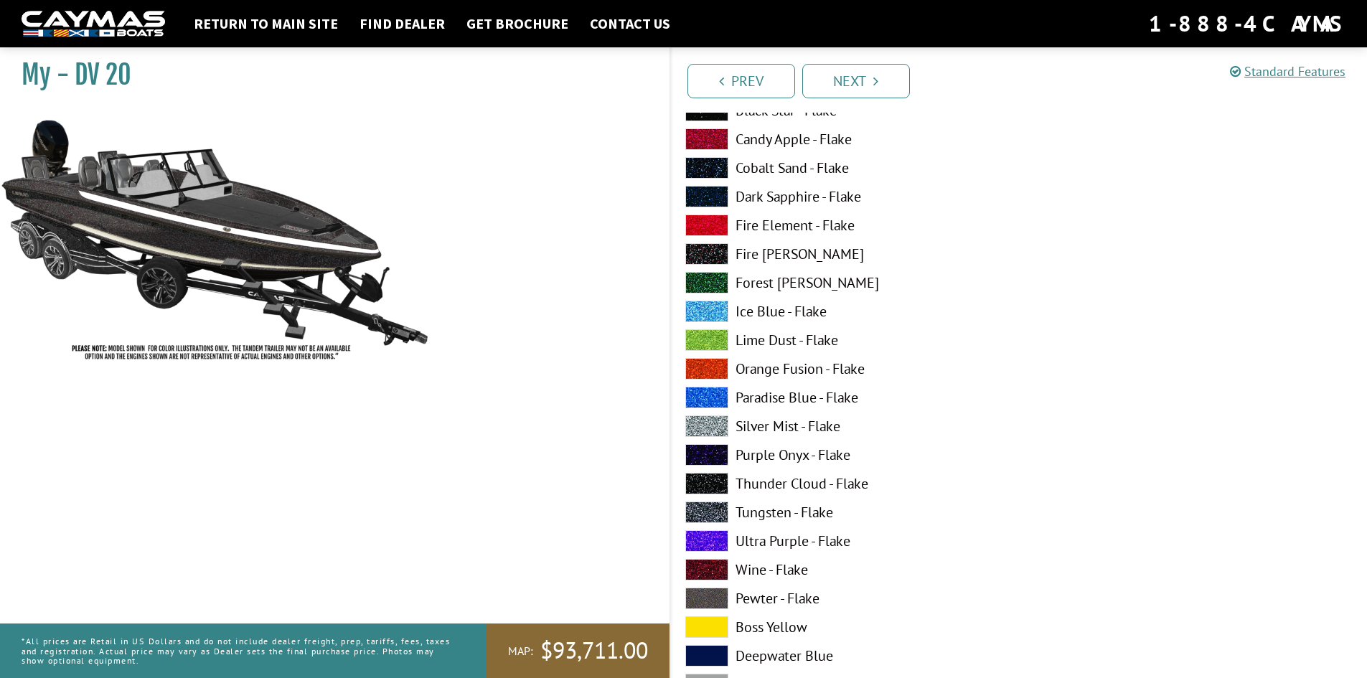
scroll to position [215, 0]
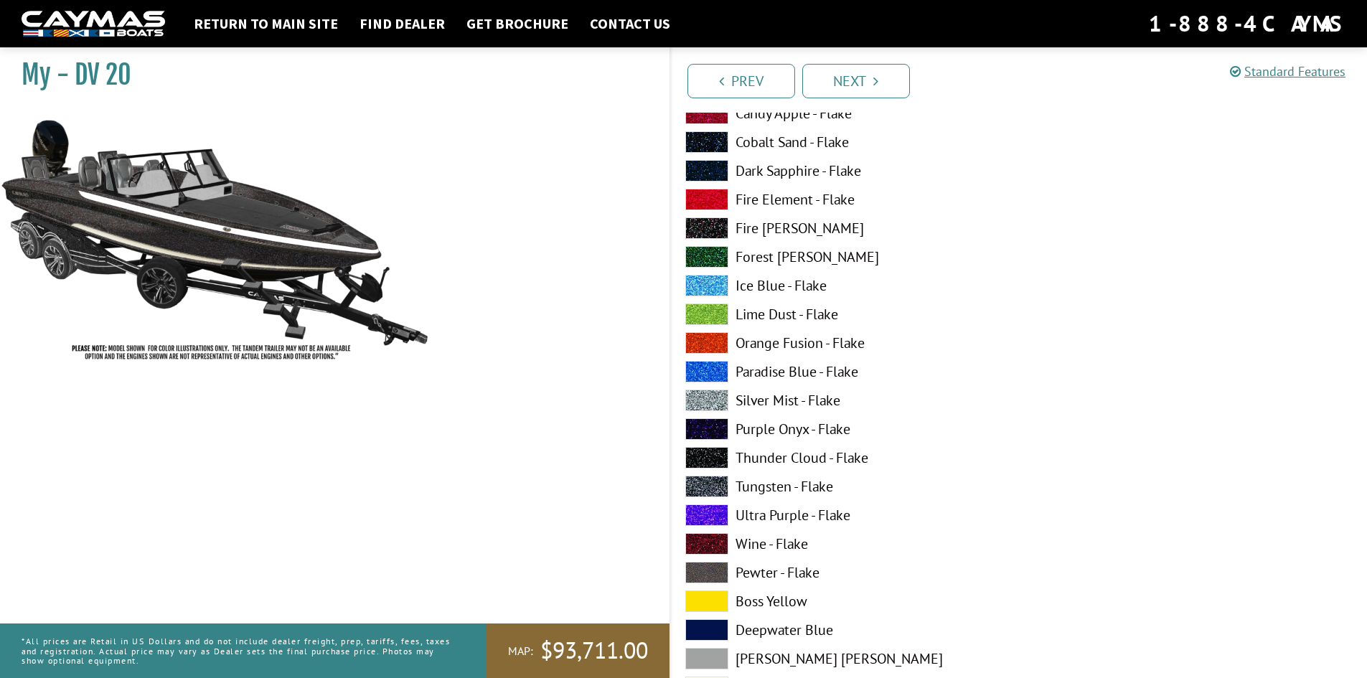
click at [805, 486] on label "Tungsten - Flake" at bounding box center [844, 487] width 319 height 22
click at [784, 460] on label "Thunder Cloud - Flake" at bounding box center [844, 458] width 319 height 22
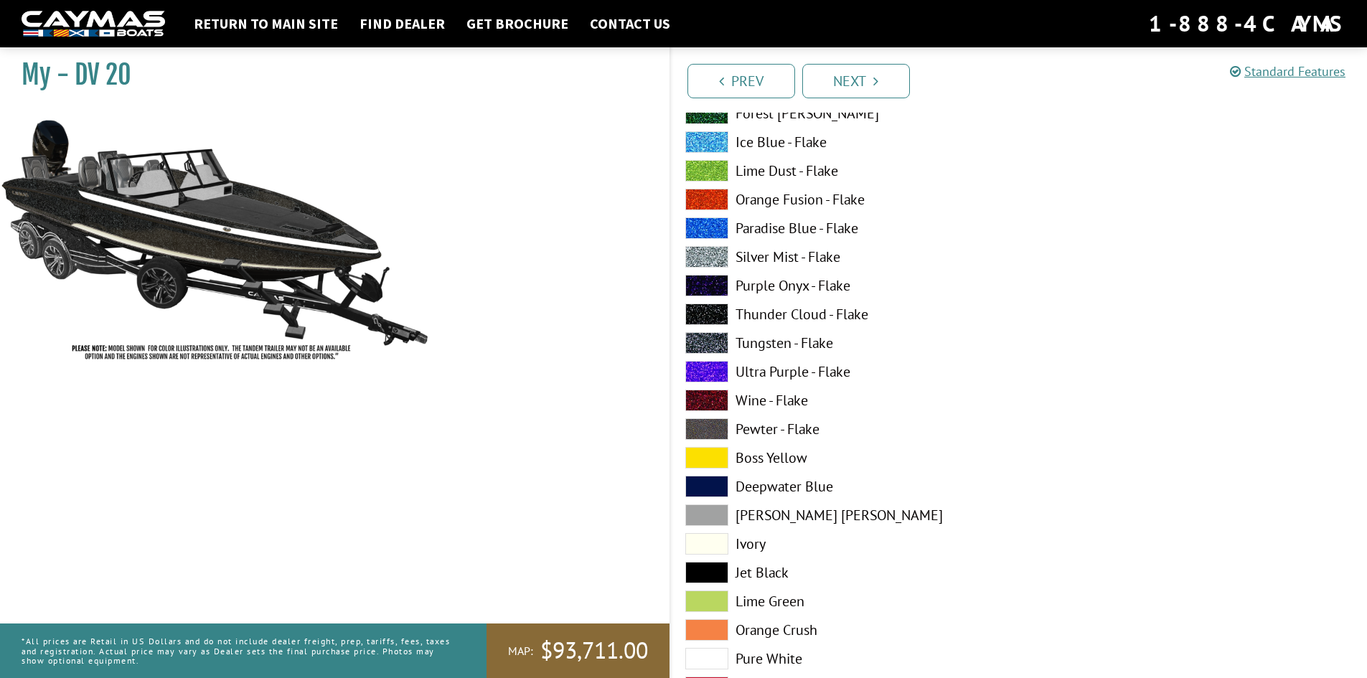
scroll to position [431, 0]
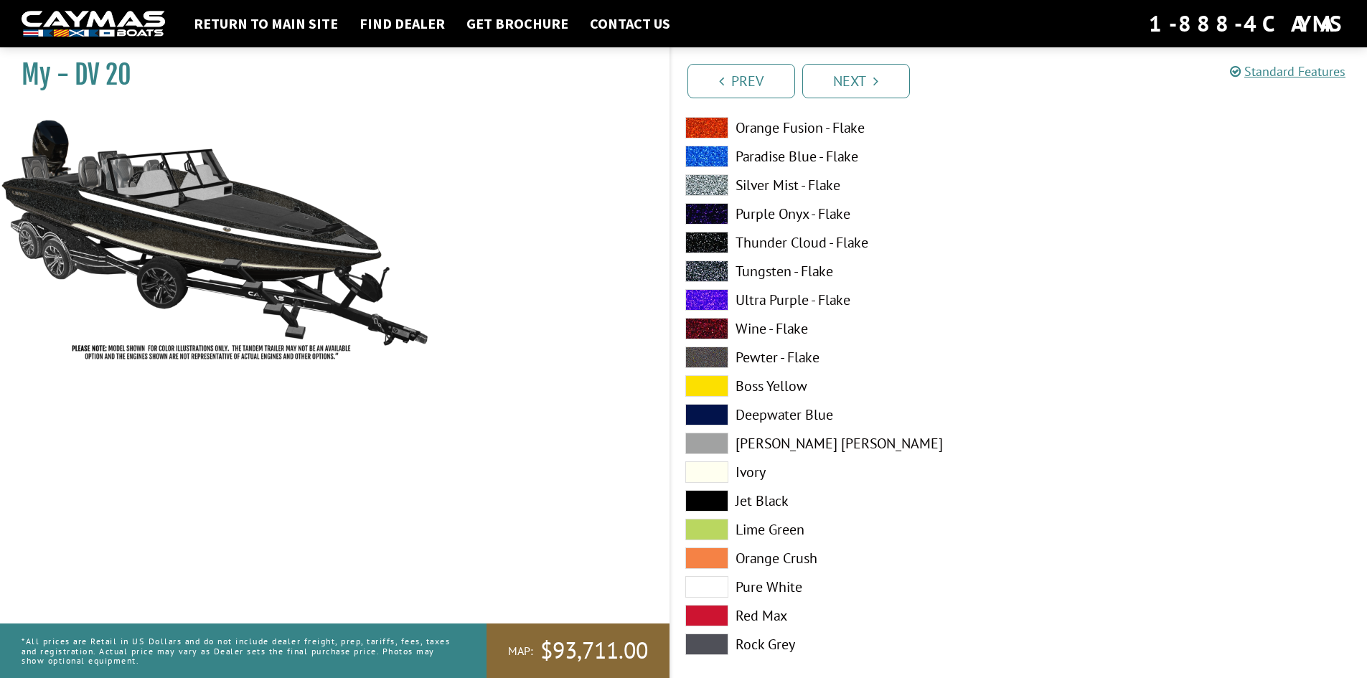
click at [776, 593] on label "Pure White" at bounding box center [844, 587] width 319 height 22
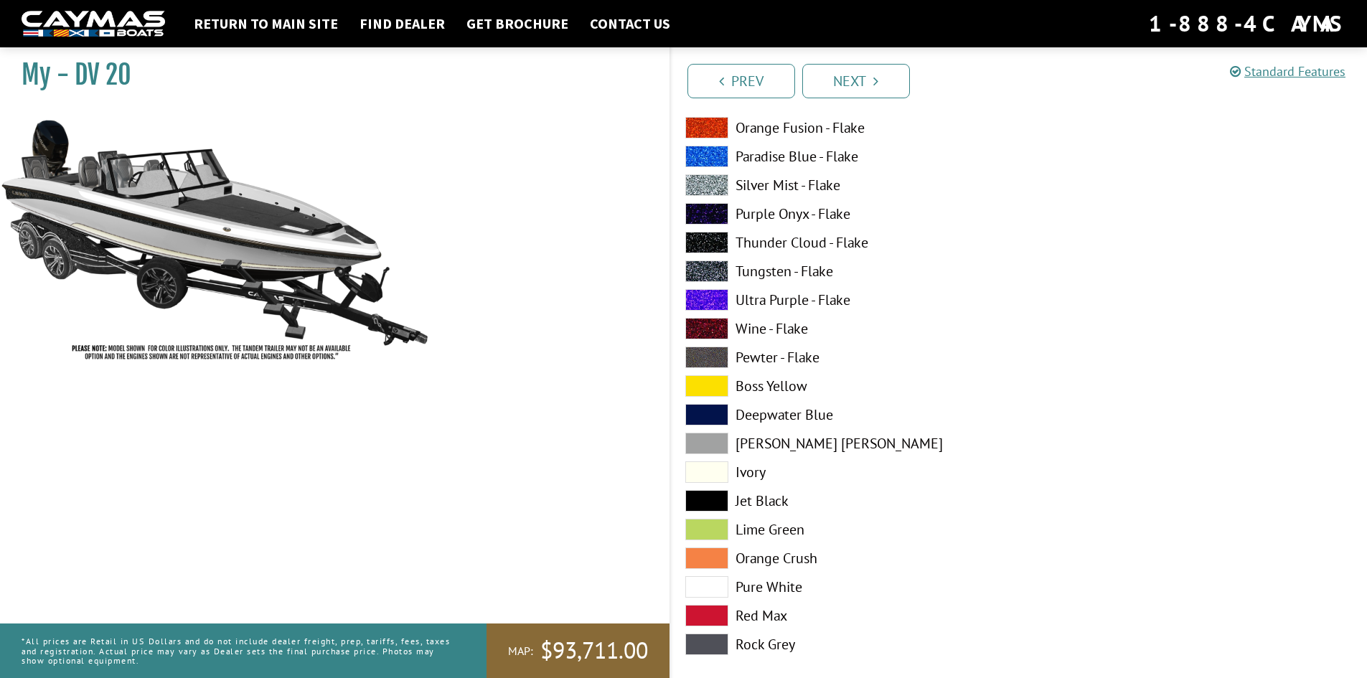
click at [751, 500] on label "Jet Black" at bounding box center [844, 501] width 319 height 22
